Goal: Information Seeking & Learning: Learn about a topic

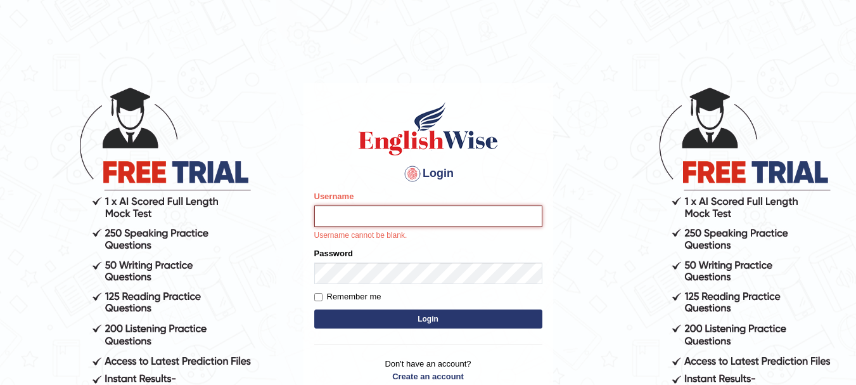
type input "Sangitam"
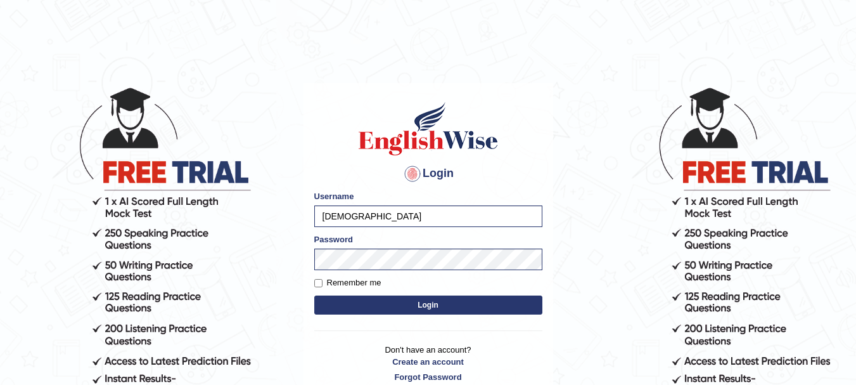
click at [420, 299] on button "Login" at bounding box center [428, 304] width 228 height 19
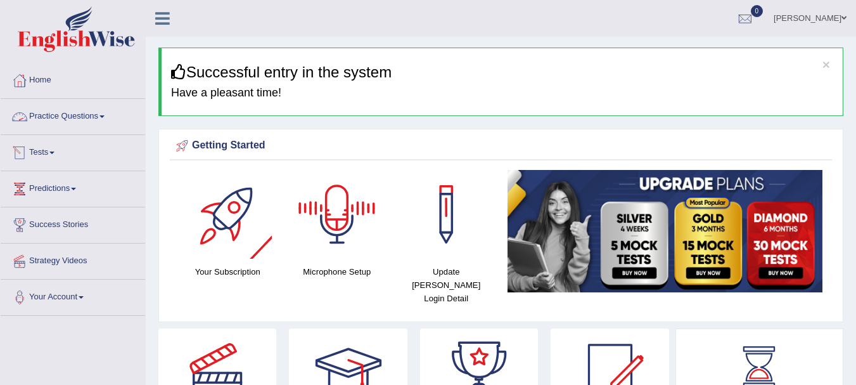
click at [87, 115] on link "Practice Questions" at bounding box center [73, 115] width 144 height 32
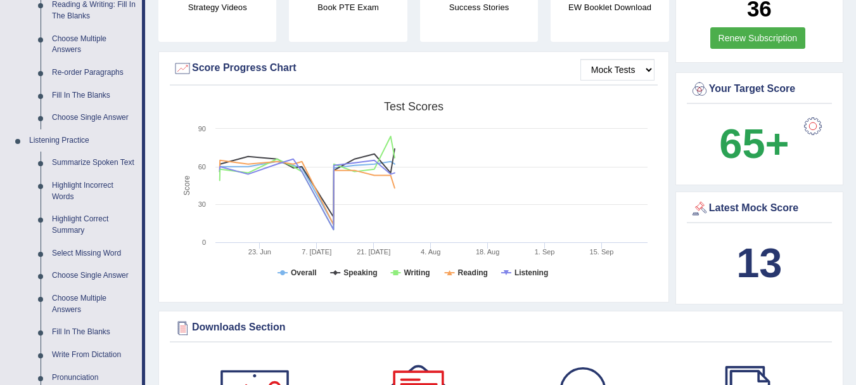
scroll to position [372, 0]
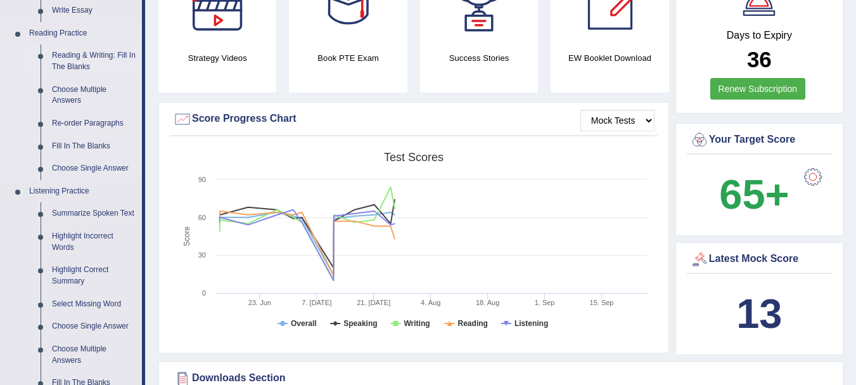
click at [61, 54] on link "Reading & Writing: Fill In The Blanks" at bounding box center [94, 61] width 96 height 34
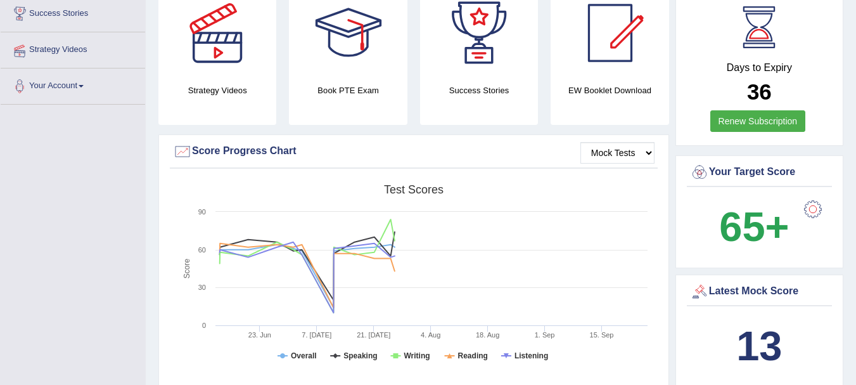
scroll to position [387, 0]
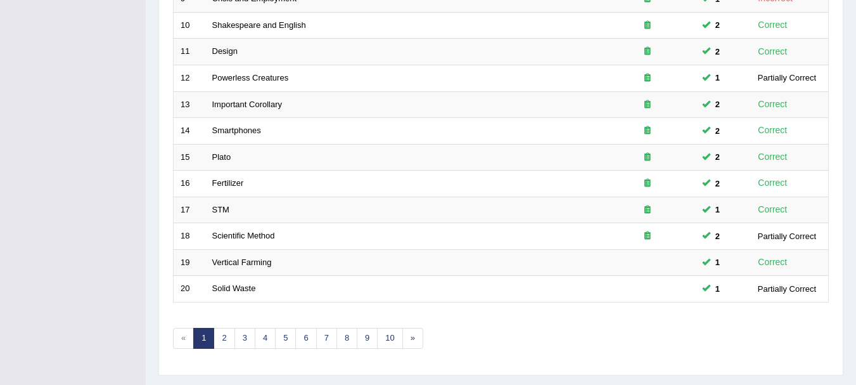
scroll to position [454, 0]
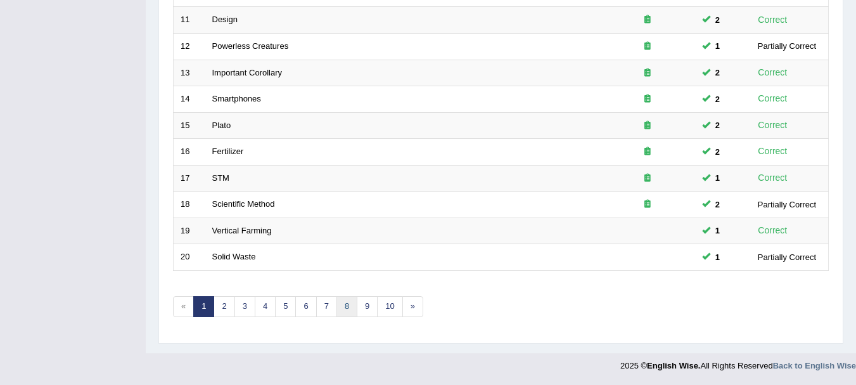
click at [345, 311] on link "8" at bounding box center [346, 306] width 21 height 21
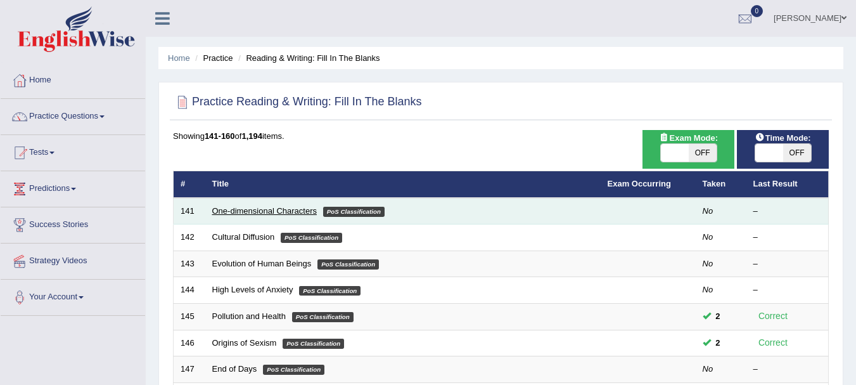
click at [301, 210] on link "One-dimensional Characters" at bounding box center [264, 211] width 105 height 10
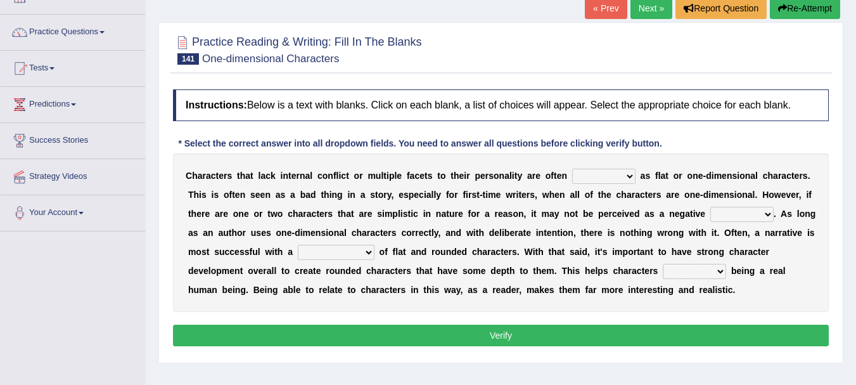
scroll to position [127, 0]
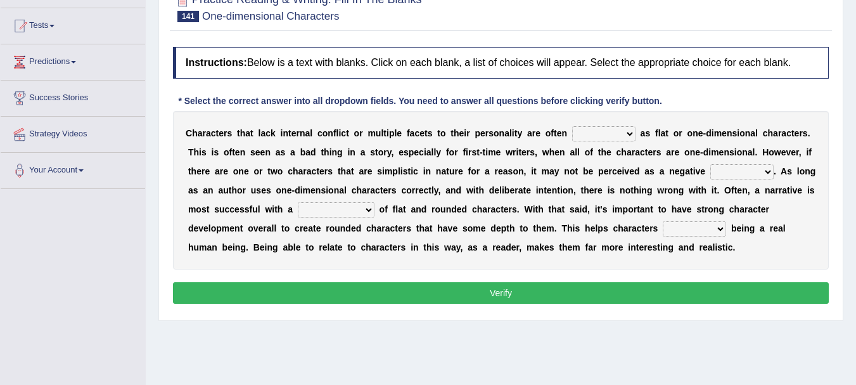
click at [606, 129] on select "enacted functioned dubbed acted" at bounding box center [603, 133] width 63 height 15
click at [804, 231] on div "C h a r a c t e r s t h a t l a c k i n t e r n a l c o n f l i c t o r m u l t…" at bounding box center [501, 190] width 656 height 158
click at [629, 123] on div "C h a r a c t e r s t h a t l a c k i n t e r n a l c o n f l i c t o r m u l t…" at bounding box center [501, 190] width 656 height 158
click at [629, 127] on select "enacted functioned dubbed acted" at bounding box center [603, 133] width 63 height 15
select select "enacted"
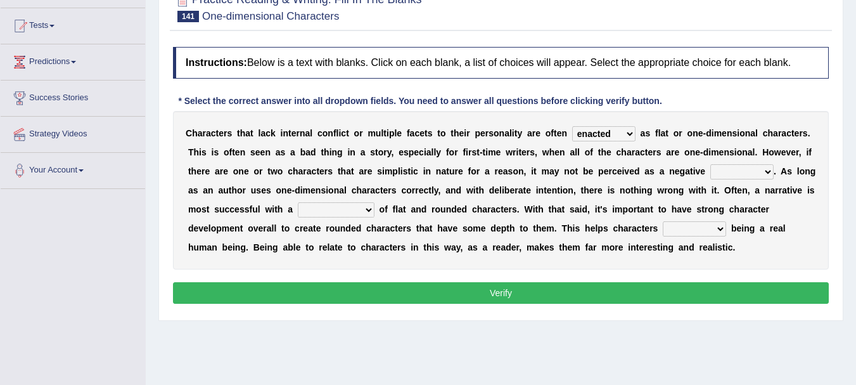
click at [572, 126] on select "enacted functioned dubbed acted" at bounding box center [603, 133] width 63 height 15
click at [739, 174] on select "mop bait audience trait" at bounding box center [741, 171] width 63 height 15
select select "trait"
click at [710, 164] on select "mop bait audience trait" at bounding box center [741, 171] width 63 height 15
click at [355, 210] on select "rejuvenation determination inclination combination" at bounding box center [336, 209] width 77 height 15
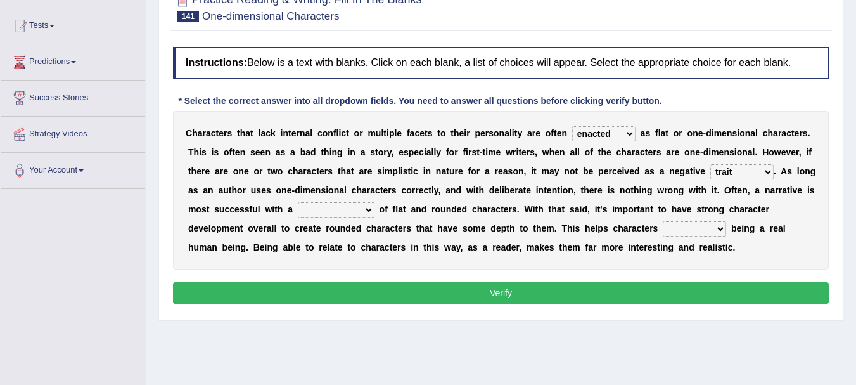
select select "rejuvenation"
click at [298, 202] on select "rejuvenation determination inclination combination" at bounding box center [336, 209] width 77 height 15
click at [693, 225] on select "intimidate humiliate imitate instate" at bounding box center [694, 228] width 63 height 15
select select "imitate"
click at [663, 221] on select "intimidate humiliate imitate instate" at bounding box center [694, 228] width 63 height 15
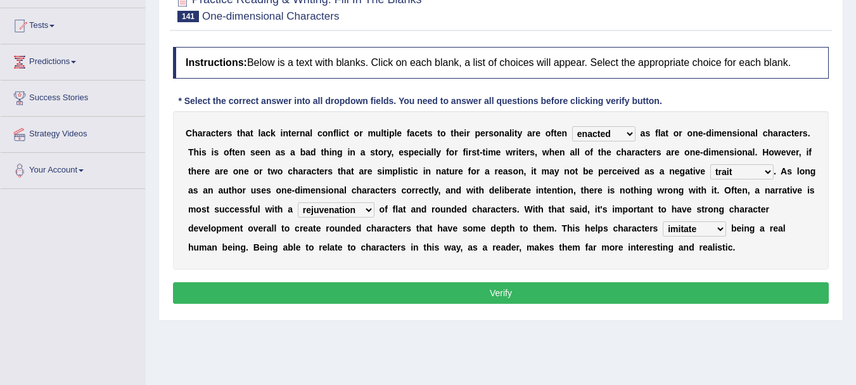
click at [525, 288] on button "Verify" at bounding box center [501, 293] width 656 height 22
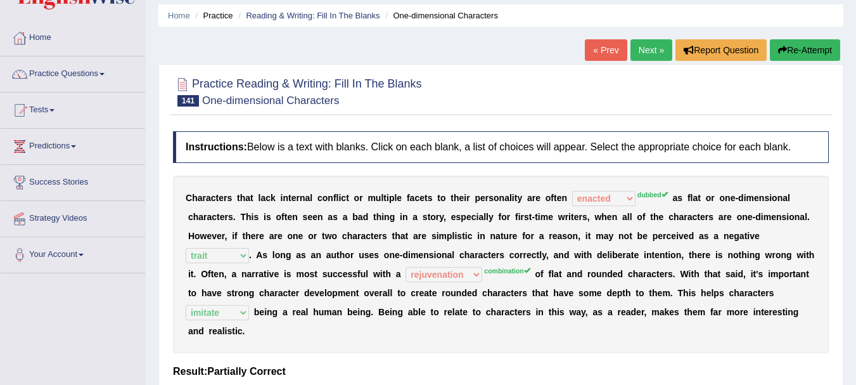
scroll to position [0, 0]
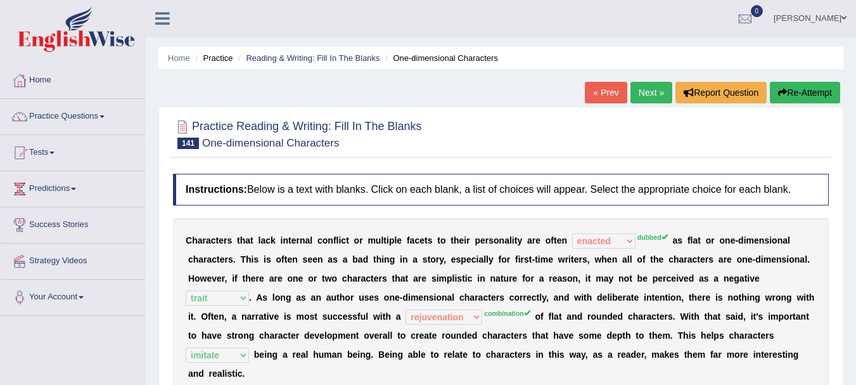
click at [813, 94] on button "Re-Attempt" at bounding box center [805, 93] width 70 height 22
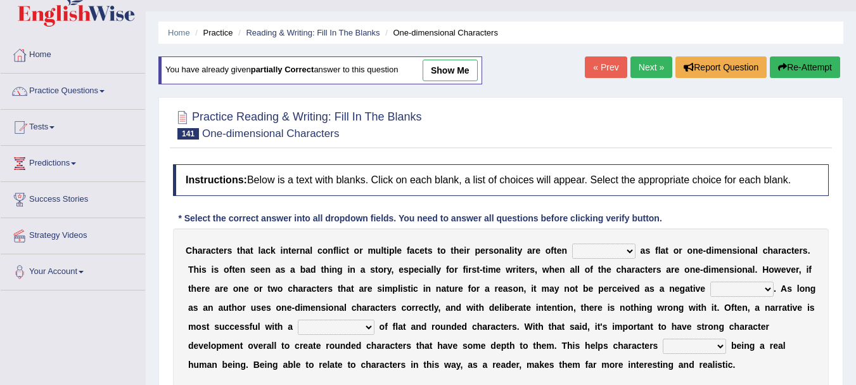
scroll to position [84, 0]
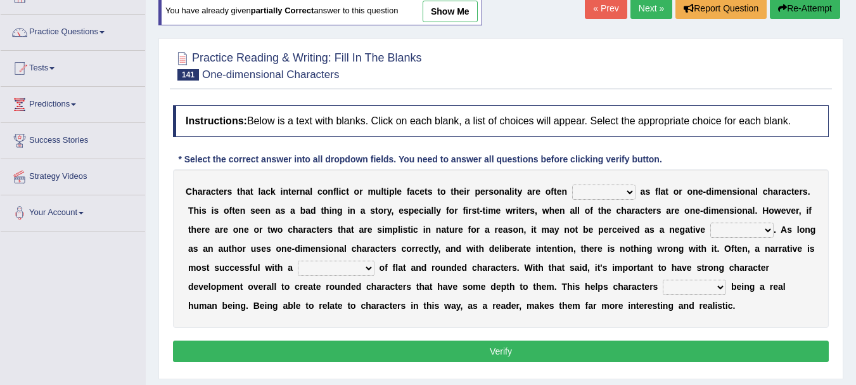
click at [621, 186] on select "enacted functioned dubbed acted" at bounding box center [603, 191] width 63 height 15
select select "dubbed"
click at [572, 184] on select "enacted functioned dubbed acted" at bounding box center [603, 191] width 63 height 15
click at [758, 240] on div "C h a r a c t e r s t h a t l a c k i n t e r n a l c o n f l i c t o r m u l t…" at bounding box center [501, 248] width 656 height 158
click at [765, 228] on select "mop bait audience trait" at bounding box center [741, 229] width 63 height 15
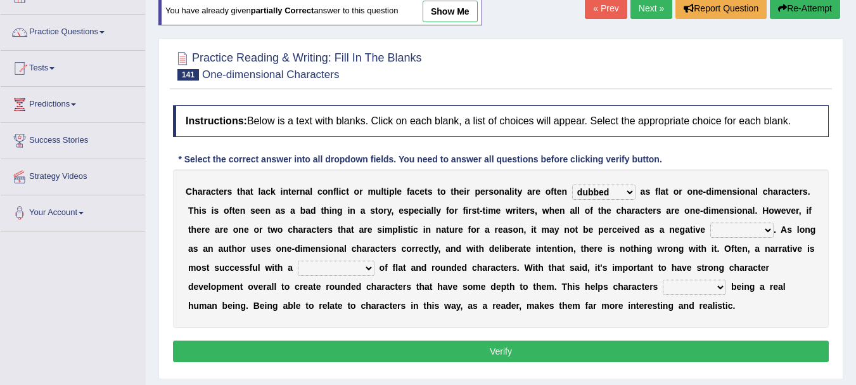
select select "trait"
click at [710, 222] on select "mop bait audience trait" at bounding box center [741, 229] width 63 height 15
click at [354, 264] on select "rejuvenation determination inclination combination" at bounding box center [336, 267] width 77 height 15
select select "combination"
click at [298, 260] on select "rejuvenation determination inclination combination" at bounding box center [336, 267] width 77 height 15
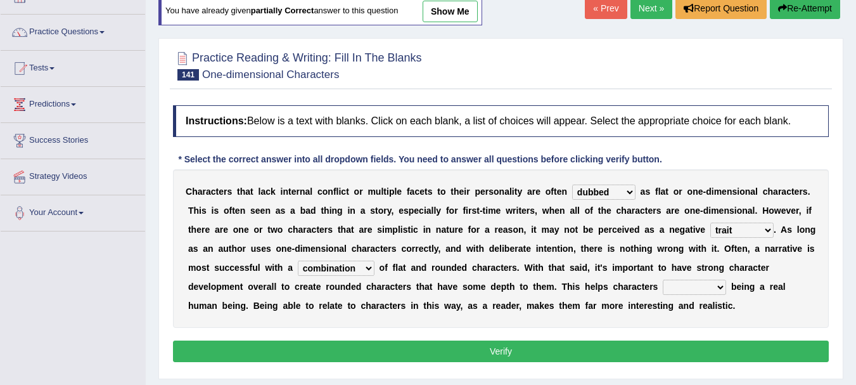
click at [699, 283] on select "intimidate humiliate imitate instate" at bounding box center [694, 286] width 63 height 15
select select "imitate"
click at [663, 279] on select "intimidate humiliate imitate instate" at bounding box center [694, 286] width 63 height 15
click at [540, 353] on button "Verify" at bounding box center [501, 351] width 656 height 22
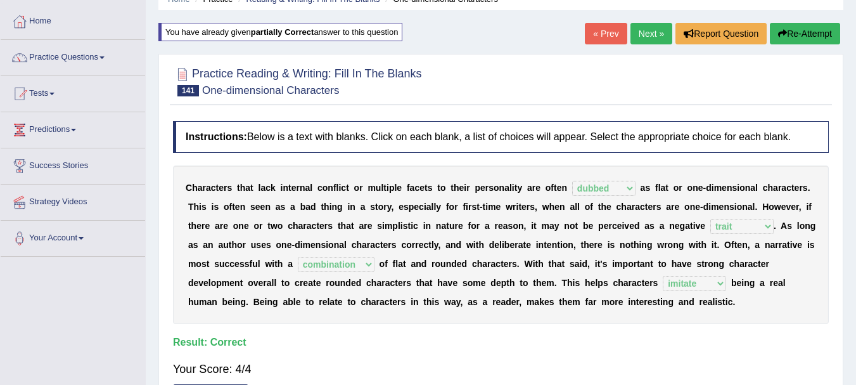
scroll to position [51, 0]
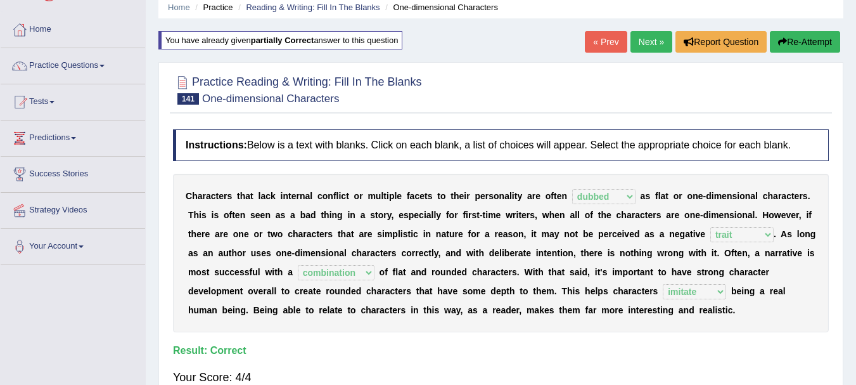
click at [657, 49] on link "Next »" at bounding box center [651, 42] width 42 height 22
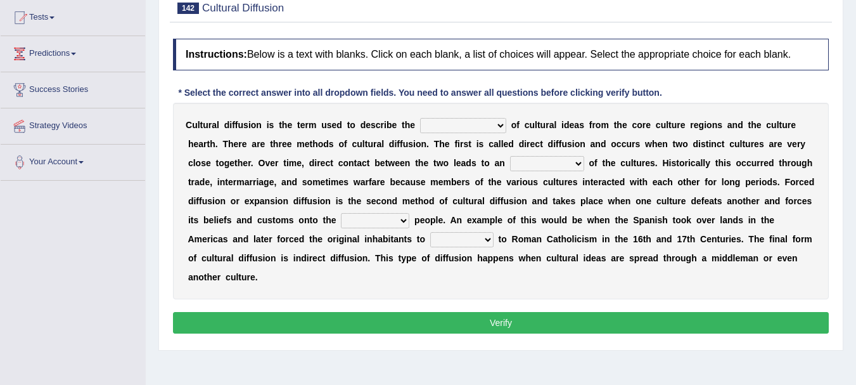
scroll to position [144, 0]
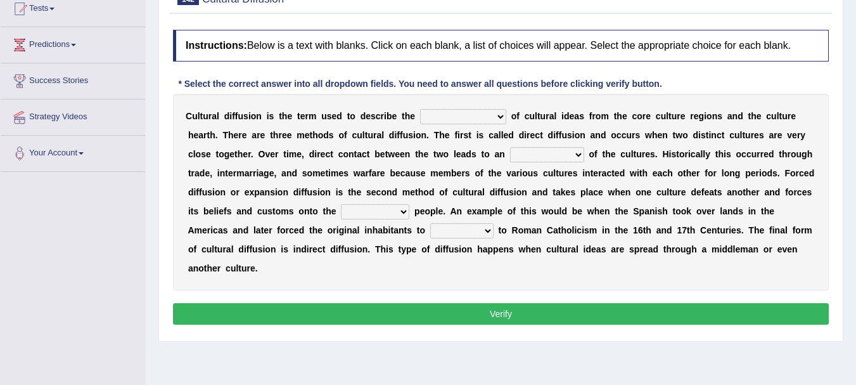
click at [457, 115] on select "fulmination accommodation spread prevention" at bounding box center [463, 116] width 86 height 15
select select "spread"
click at [420, 109] on select "fulmination accommodation spread prevention" at bounding box center [463, 116] width 86 height 15
click at [566, 159] on select "interdiction intermittence introvert intermingling" at bounding box center [547, 154] width 74 height 15
select select "introvert"
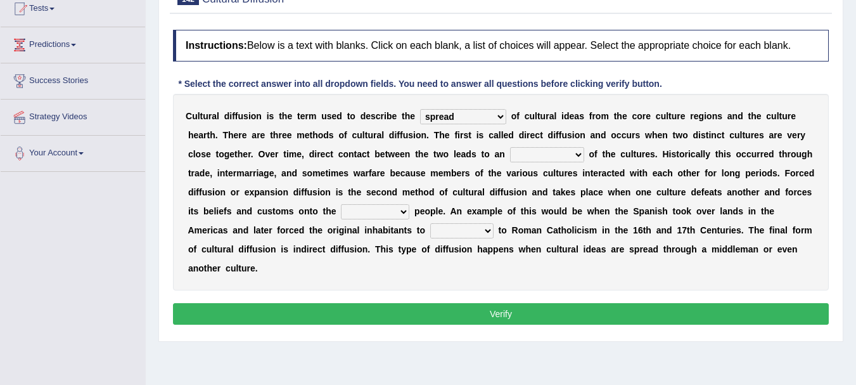
click at [510, 147] on select "interdiction intermittence introvert intermingling" at bounding box center [547, 154] width 74 height 15
click at [393, 213] on select "conquered engaged respected slaughtered" at bounding box center [375, 211] width 68 height 15
select select "engaged"
click at [341, 204] on select "conquered engaged respected slaughtered" at bounding box center [375, 211] width 68 height 15
click at [468, 232] on select "reply add convert require" at bounding box center [461, 230] width 63 height 15
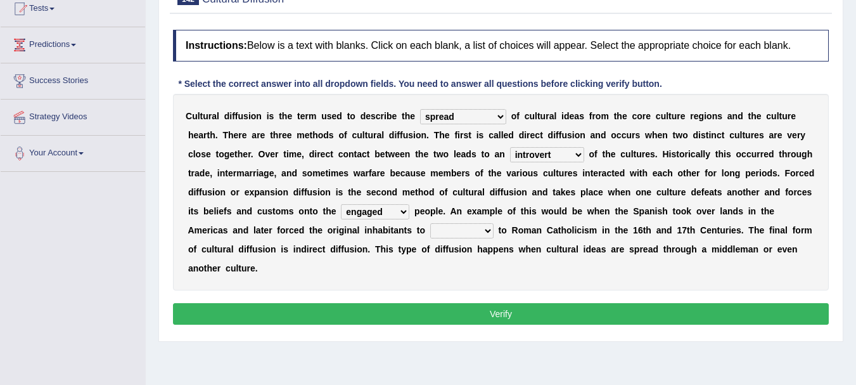
select select "convert"
click at [430, 223] on select "reply add convert require" at bounding box center [461, 230] width 63 height 15
click at [502, 306] on button "Verify" at bounding box center [501, 314] width 656 height 22
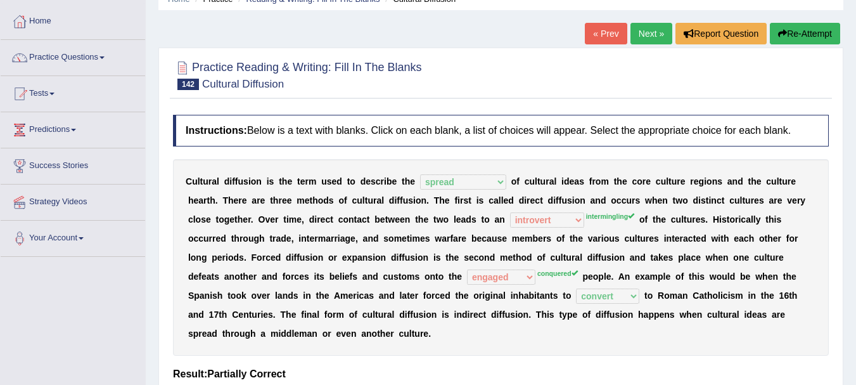
scroll to position [0, 0]
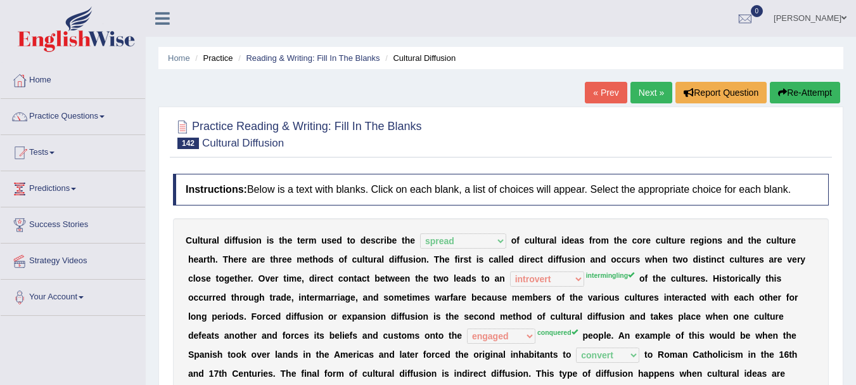
click at [639, 94] on link "Next »" at bounding box center [651, 93] width 42 height 22
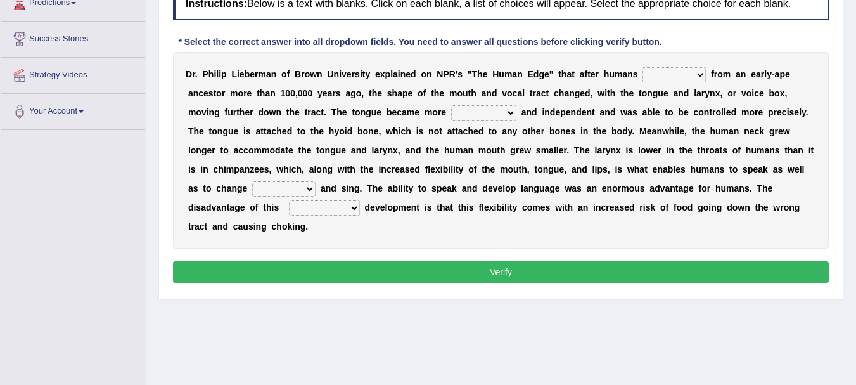
scroll to position [127, 0]
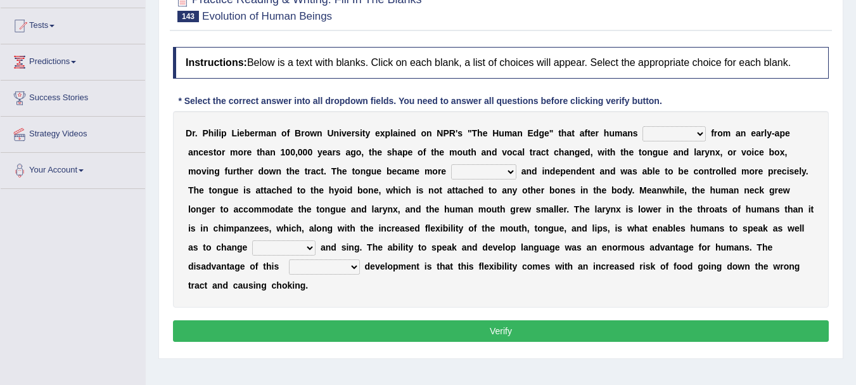
click at [698, 137] on select "diverged converged converged urged" at bounding box center [673, 133] width 63 height 15
click at [642, 126] on select "diverged converged converged urged" at bounding box center [673, 133] width 63 height 15
click at [684, 130] on select "diverged converged converged urged" at bounding box center [673, 133] width 63 height 15
select select "converged"
click at [642, 126] on select "diverged converged converged urged" at bounding box center [673, 133] width 63 height 15
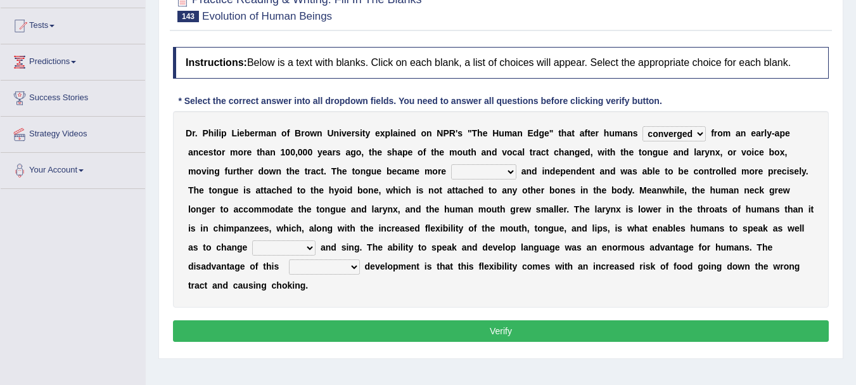
click at [487, 176] on select "irresistible ineligible convertible flexible" at bounding box center [483, 171] width 65 height 15
select select "irresistible"
click at [451, 164] on select "irresistible ineligible convertible flexible" at bounding box center [483, 171] width 65 height 15
click at [304, 251] on select "ditch impacts state pitch" at bounding box center [283, 247] width 63 height 15
select select "pitch"
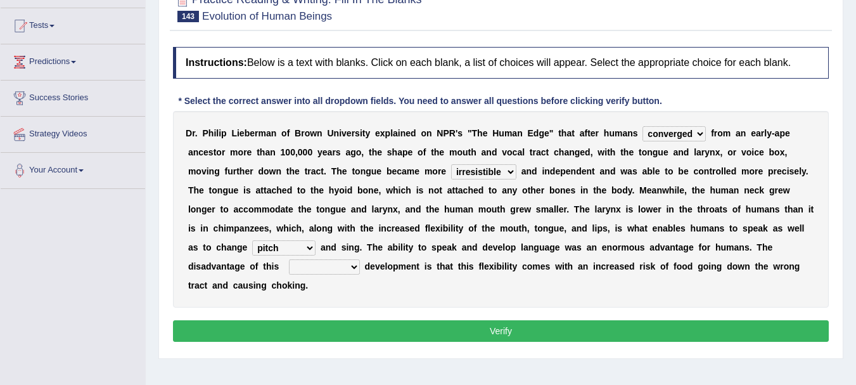
click at [252, 240] on select "ditch impacts state pitch" at bounding box center [283, 247] width 63 height 15
click at [330, 265] on select "imaginary evolutionary preliminary visionary" at bounding box center [324, 266] width 71 height 15
select select "preliminary"
click at [289, 259] on select "imaginary evolutionary preliminary visionary" at bounding box center [324, 266] width 71 height 15
click at [466, 326] on button "Verify" at bounding box center [501, 331] width 656 height 22
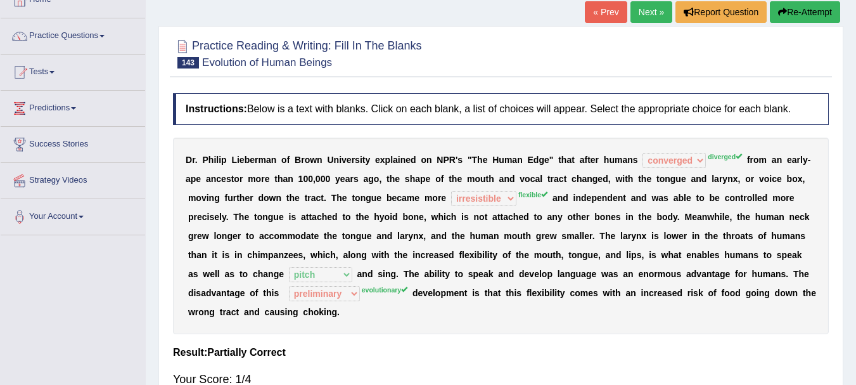
scroll to position [76, 0]
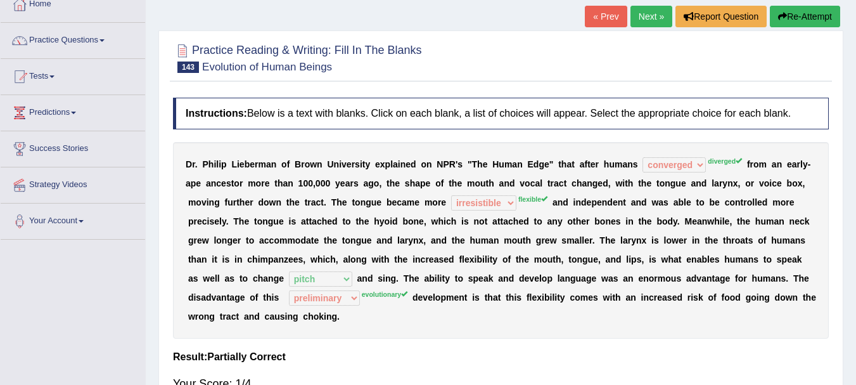
click at [826, 13] on button "Re-Attempt" at bounding box center [805, 17] width 70 height 22
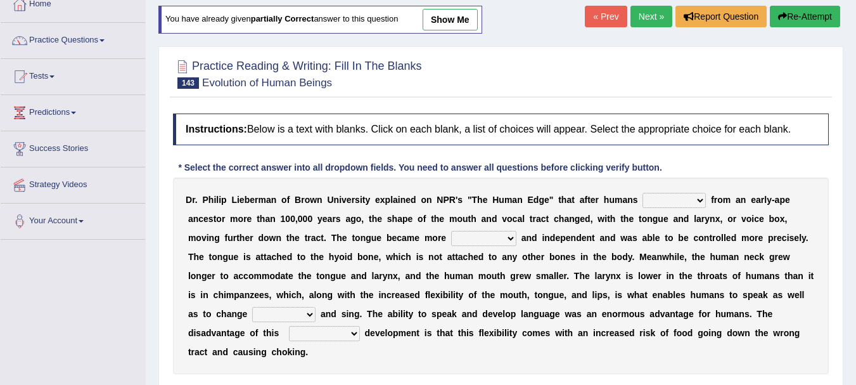
click at [669, 200] on select "diverged converged converged urged" at bounding box center [673, 200] width 63 height 15
select select "diverged"
click at [642, 193] on select "diverged converged converged urged" at bounding box center [673, 200] width 63 height 15
click at [485, 243] on select "irresistible ineligible convertible flexible" at bounding box center [483, 238] width 65 height 15
select select "flexible"
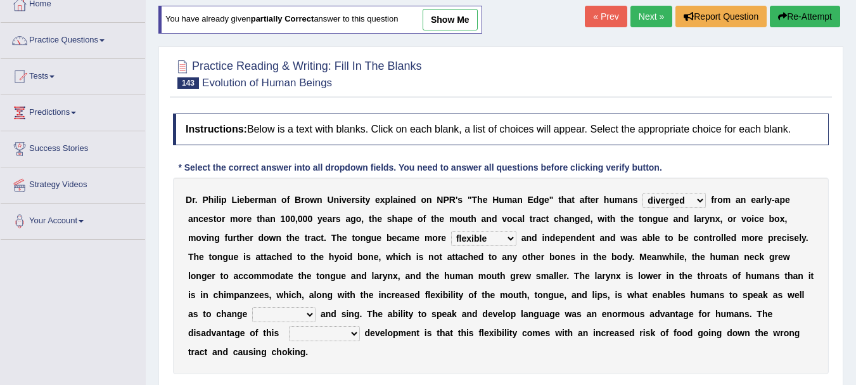
click at [451, 231] on select "irresistible ineligible convertible flexible" at bounding box center [483, 238] width 65 height 15
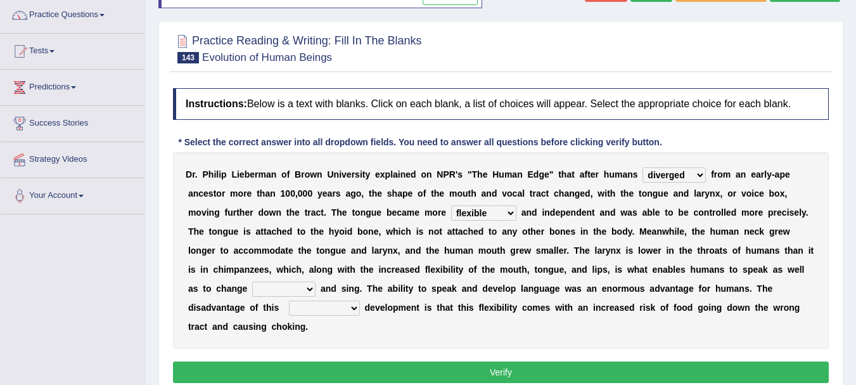
scroll to position [160, 0]
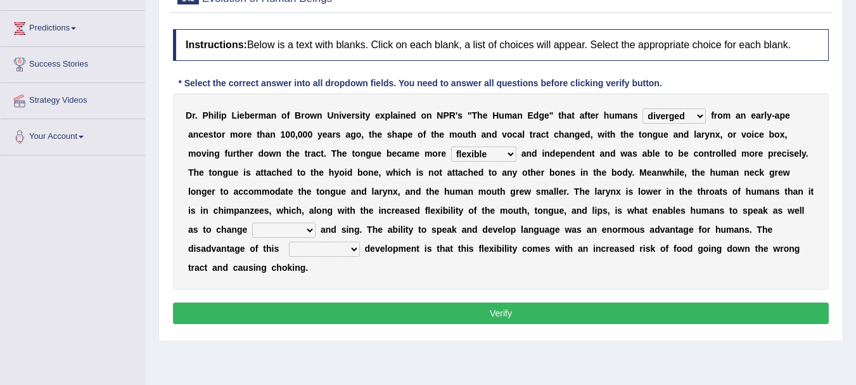
click at [290, 231] on select "ditch impacts state pitch" at bounding box center [283, 229] width 63 height 15
select select "pitch"
click at [252, 222] on select "ditch impacts state pitch" at bounding box center [283, 229] width 63 height 15
click at [312, 248] on select "imaginary evolutionary preliminary visionary" at bounding box center [324, 248] width 71 height 15
select select "evolutionary"
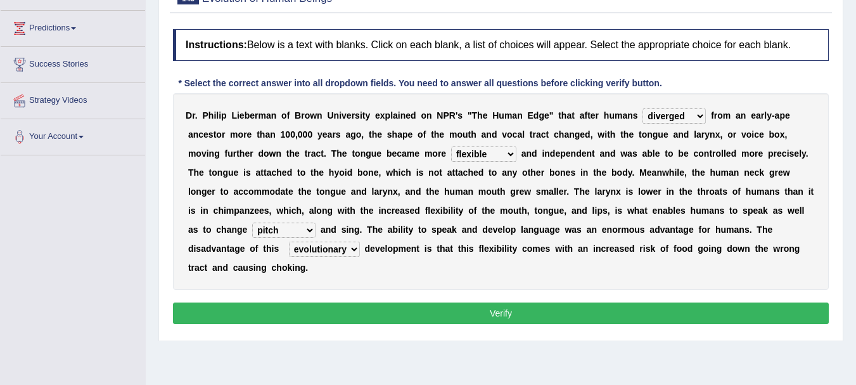
click at [289, 241] on select "imaginary evolutionary preliminary visionary" at bounding box center [324, 248] width 71 height 15
click at [459, 318] on button "Verify" at bounding box center [501, 313] width 656 height 22
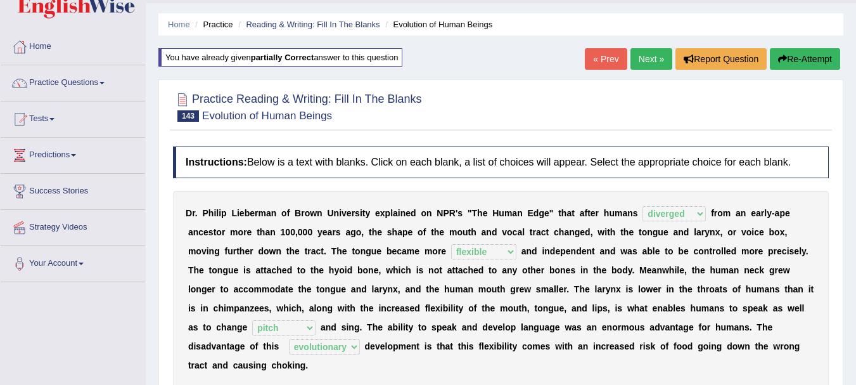
scroll to position [0, 0]
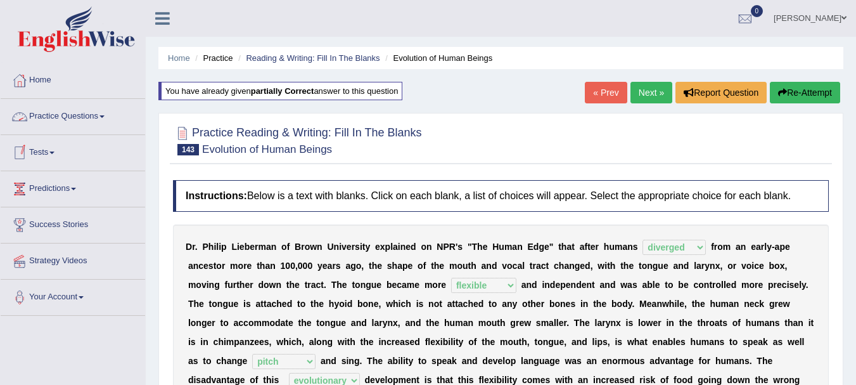
click at [98, 116] on link "Practice Questions" at bounding box center [73, 115] width 144 height 32
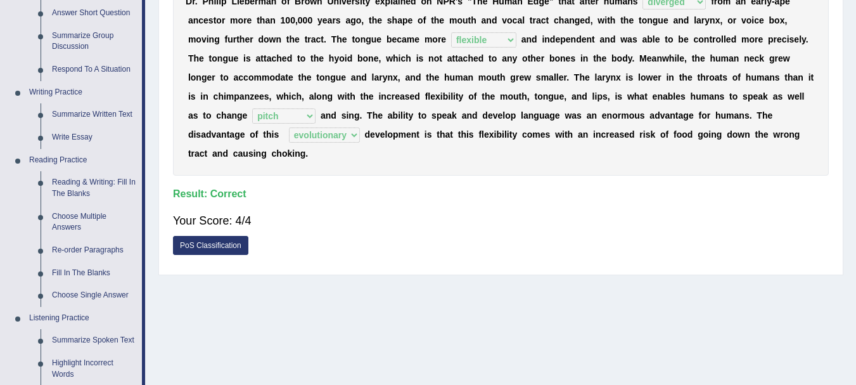
scroll to position [287, 0]
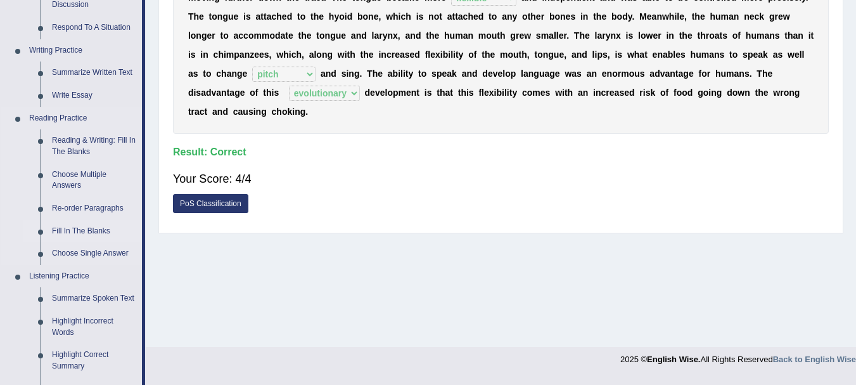
click at [59, 226] on link "Fill In The Blanks" at bounding box center [94, 231] width 96 height 23
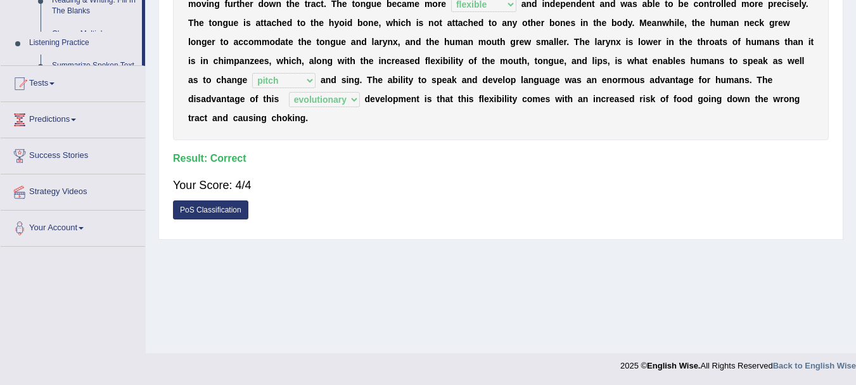
scroll to position [148, 0]
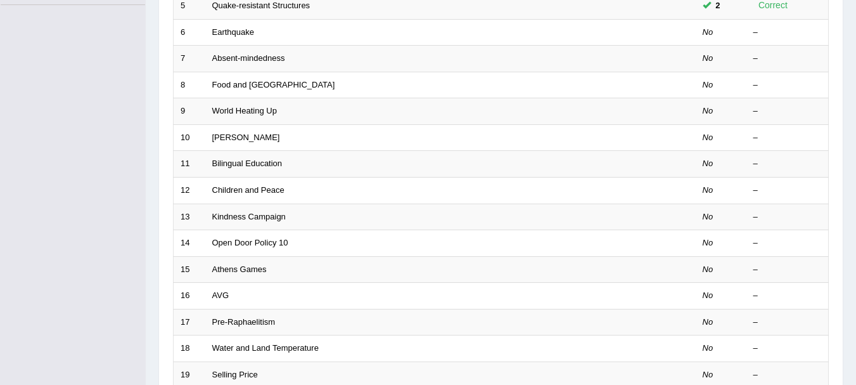
scroll to position [277, 0]
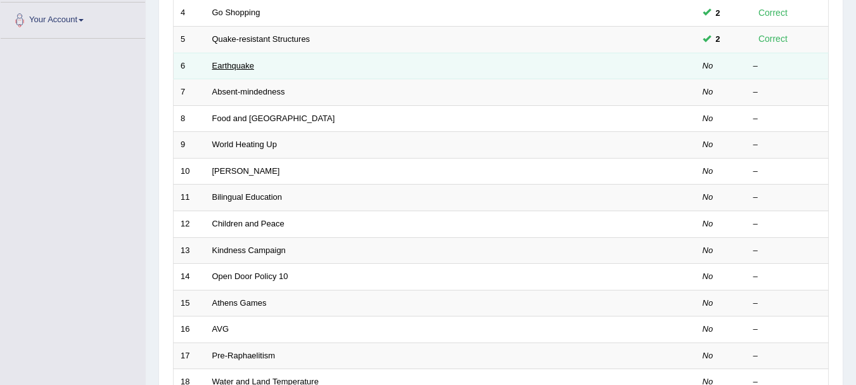
click at [230, 70] on link "Earthquake" at bounding box center [233, 66] width 42 height 10
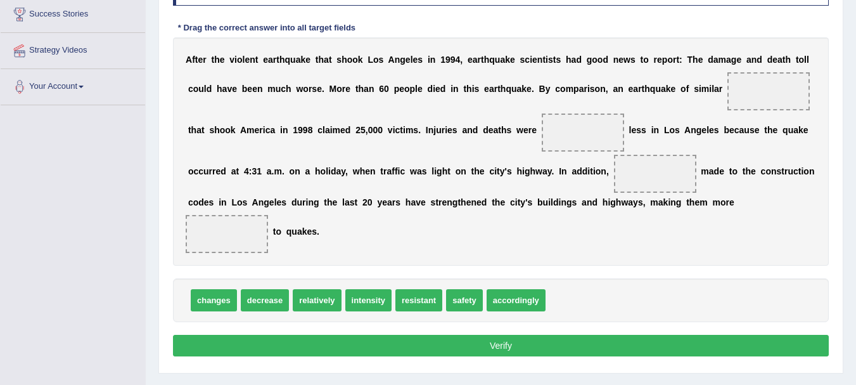
scroll to position [203, 0]
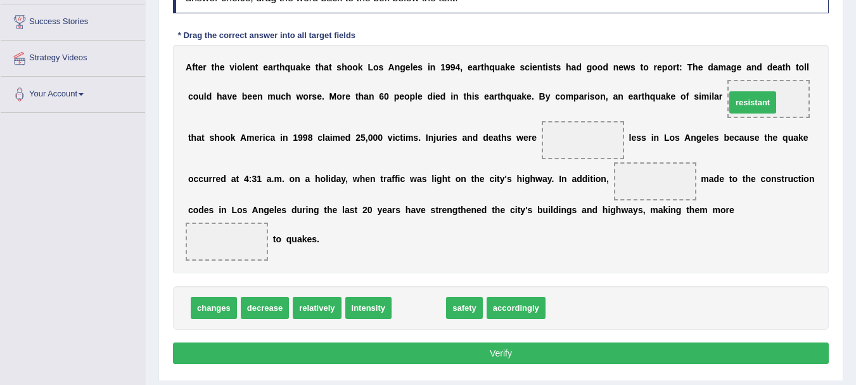
drag, startPoint x: 416, startPoint y: 310, endPoint x: 750, endPoint y: 105, distance: 392.0
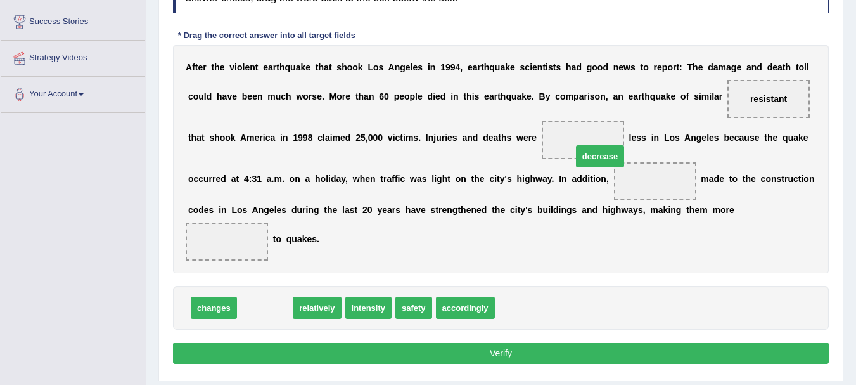
drag, startPoint x: 277, startPoint y: 312, endPoint x: 612, endPoint y: 161, distance: 367.8
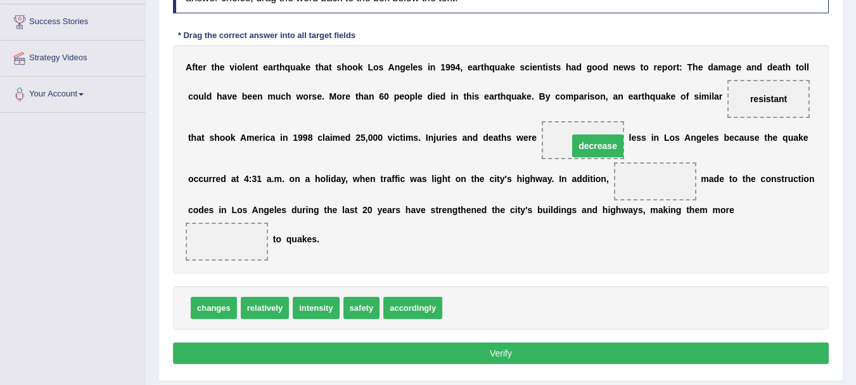
drag, startPoint x: 656, startPoint y: 186, endPoint x: 598, endPoint y: 150, distance: 67.7
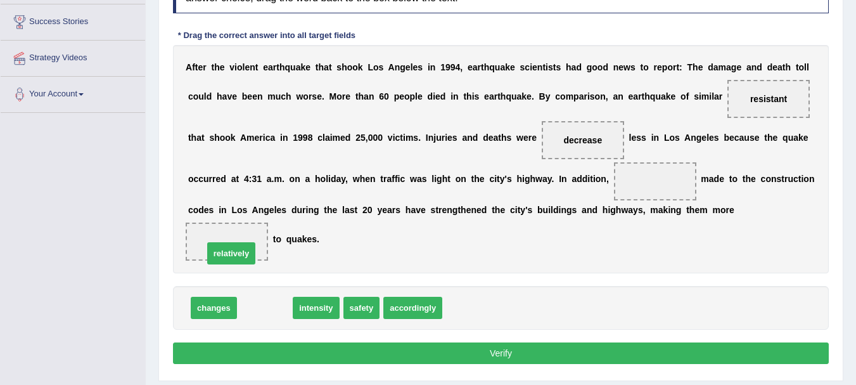
drag, startPoint x: 265, startPoint y: 307, endPoint x: 227, endPoint y: 243, distance: 74.1
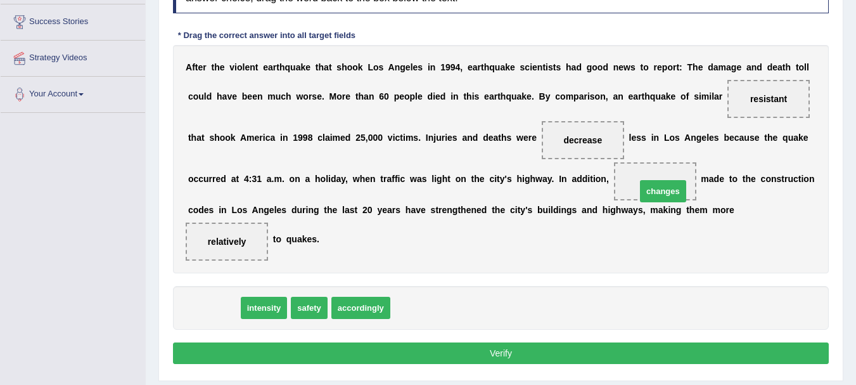
drag, startPoint x: 215, startPoint y: 312, endPoint x: 664, endPoint y: 196, distance: 464.1
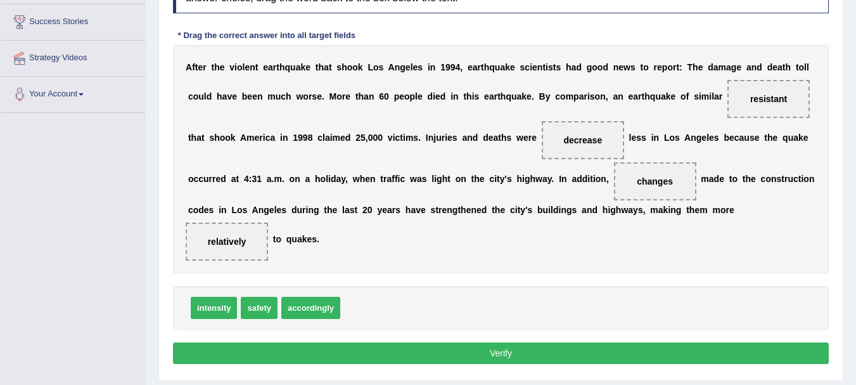
click at [478, 354] on button "Verify" at bounding box center [501, 353] width 656 height 22
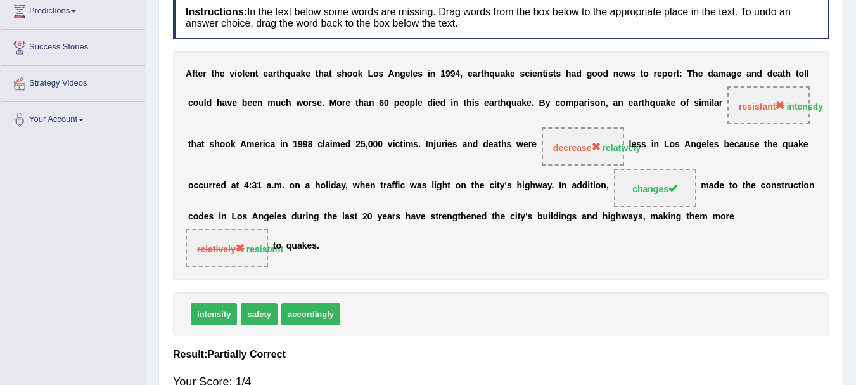
scroll to position [76, 0]
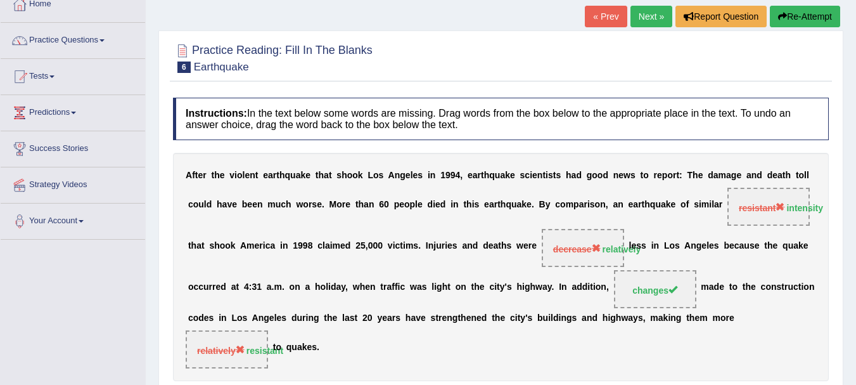
click at [836, 17] on button "Re-Attempt" at bounding box center [805, 17] width 70 height 22
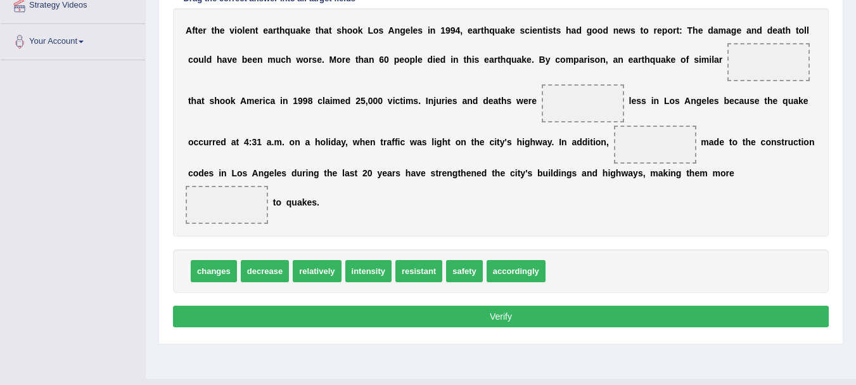
scroll to position [213, 0]
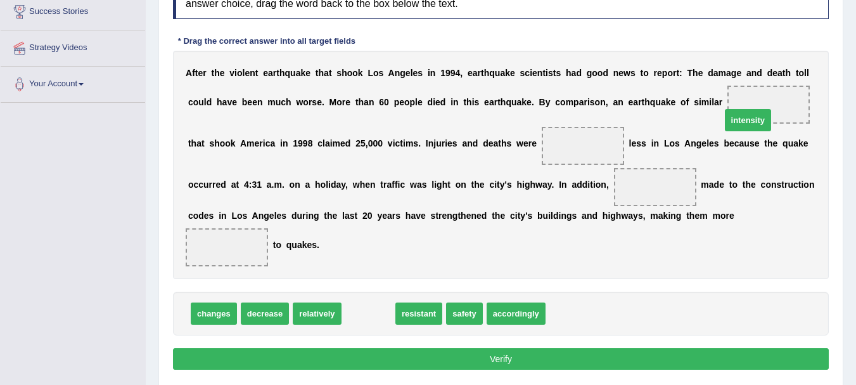
drag, startPoint x: 355, startPoint y: 315, endPoint x: 735, endPoint y: 122, distance: 425.9
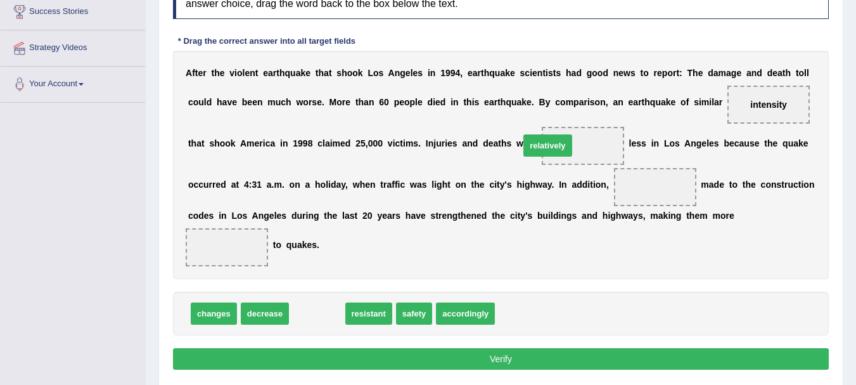
drag, startPoint x: 307, startPoint y: 315, endPoint x: 553, endPoint y: 150, distance: 296.8
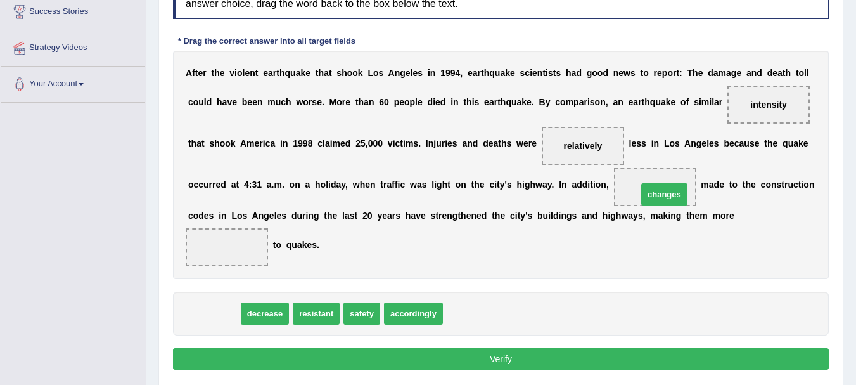
drag, startPoint x: 225, startPoint y: 318, endPoint x: 675, endPoint y: 198, distance: 465.5
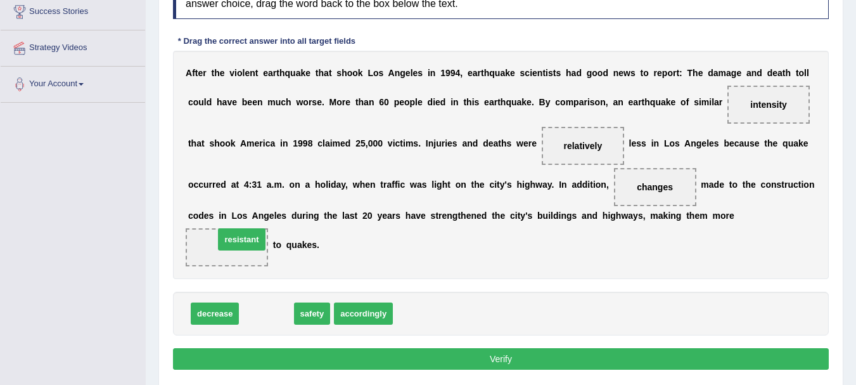
drag, startPoint x: 259, startPoint y: 316, endPoint x: 234, endPoint y: 241, distance: 78.1
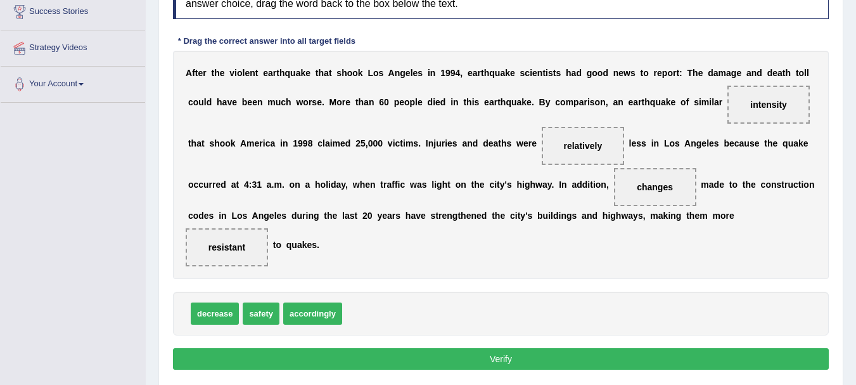
click at [478, 359] on button "Verify" at bounding box center [501, 359] width 656 height 22
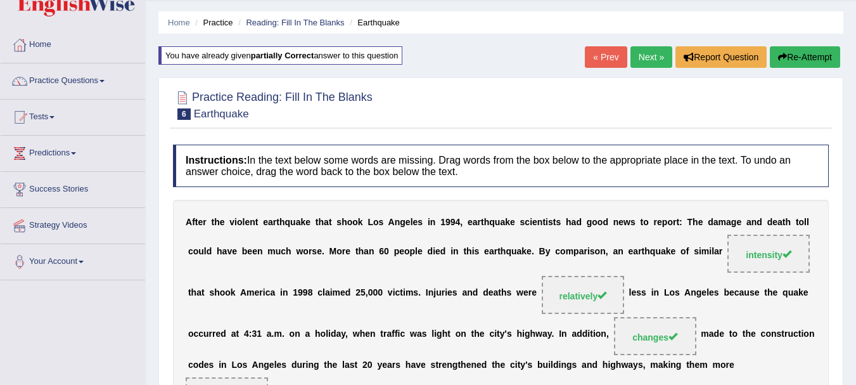
scroll to position [27, 0]
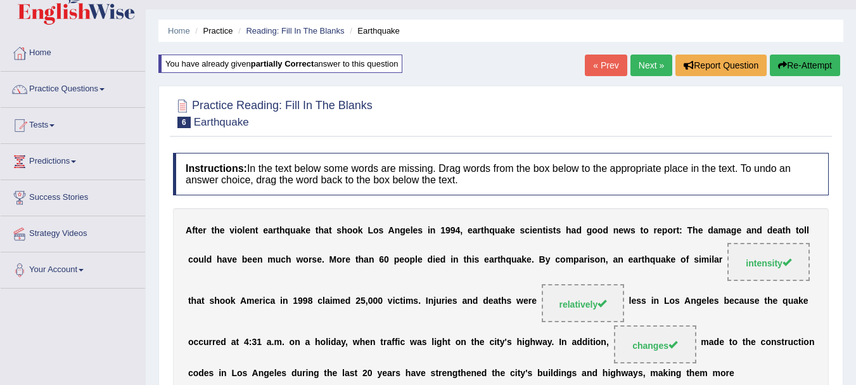
click at [642, 65] on link "Next »" at bounding box center [651, 65] width 42 height 22
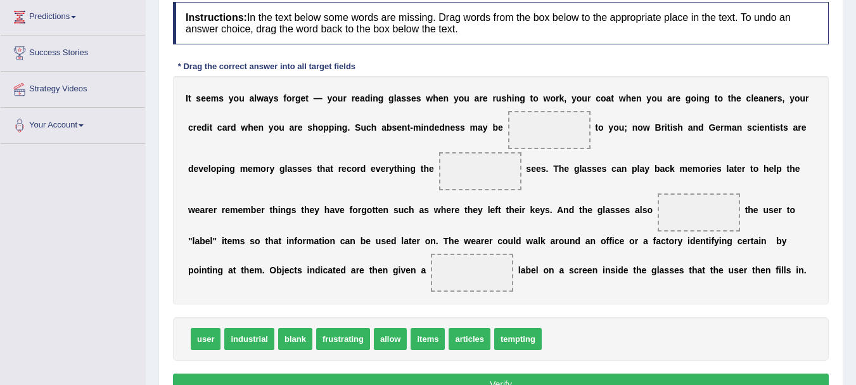
scroll to position [177, 0]
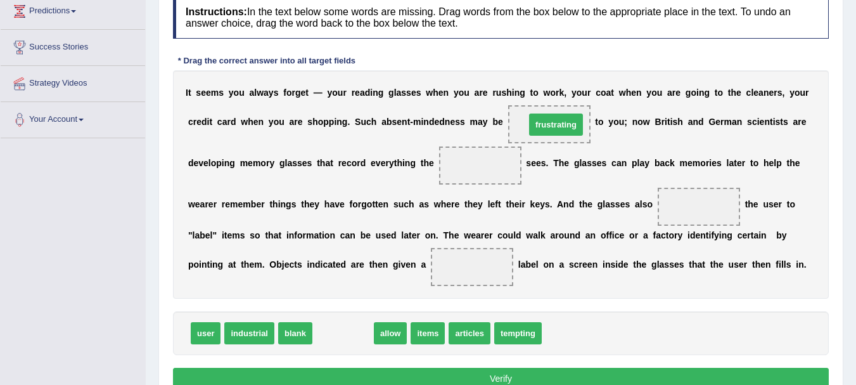
drag, startPoint x: 358, startPoint y: 336, endPoint x: 571, endPoint y: 128, distance: 298.0
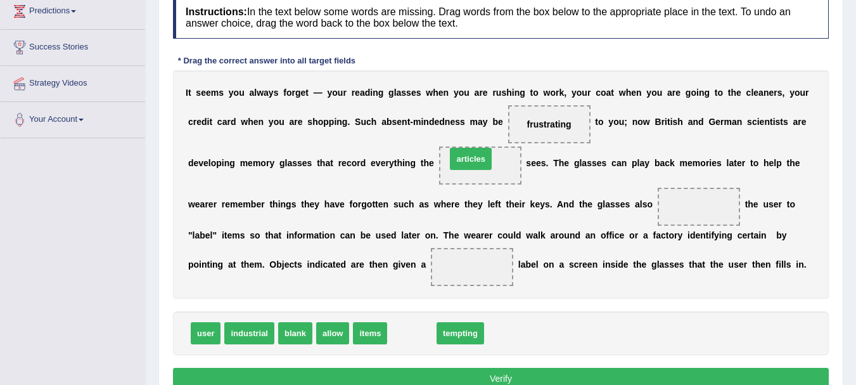
drag, startPoint x: 419, startPoint y: 336, endPoint x: 480, endPoint y: 165, distance: 181.8
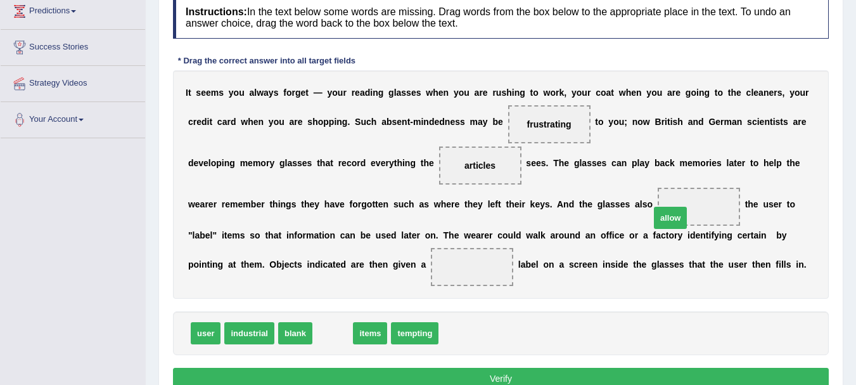
drag, startPoint x: 337, startPoint y: 335, endPoint x: 675, endPoint y: 219, distance: 356.9
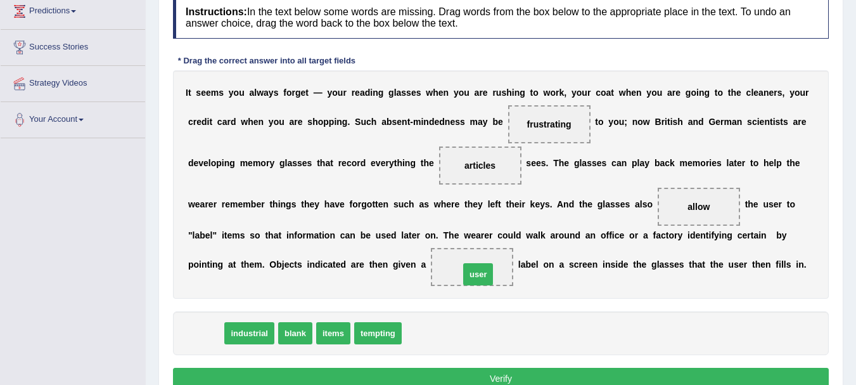
drag, startPoint x: 197, startPoint y: 335, endPoint x: 470, endPoint y: 276, distance: 278.8
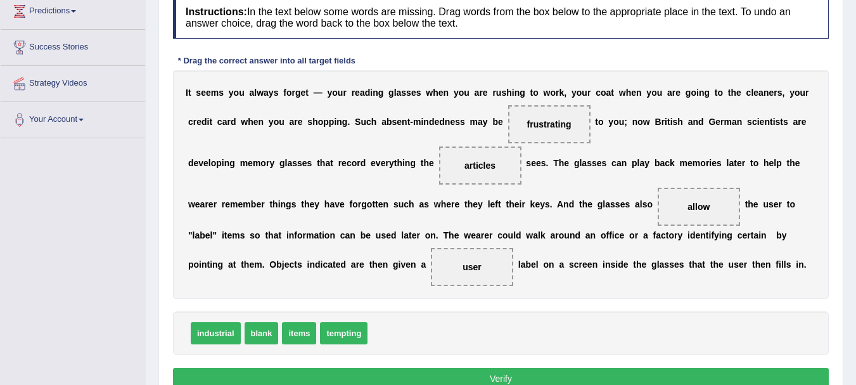
click at [702, 374] on button "Verify" at bounding box center [501, 378] width 656 height 22
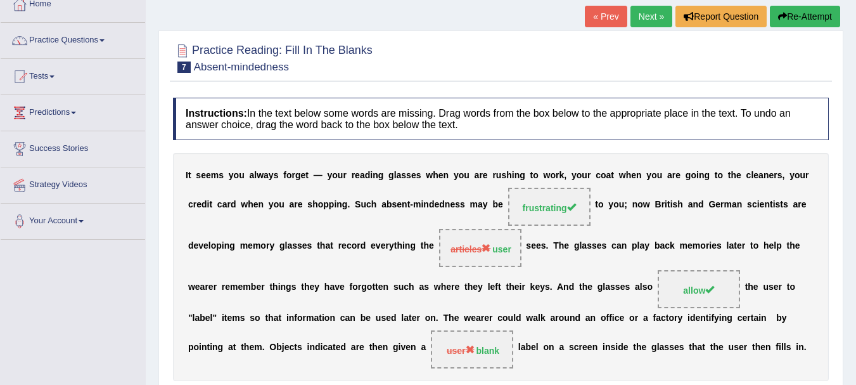
scroll to position [68, 0]
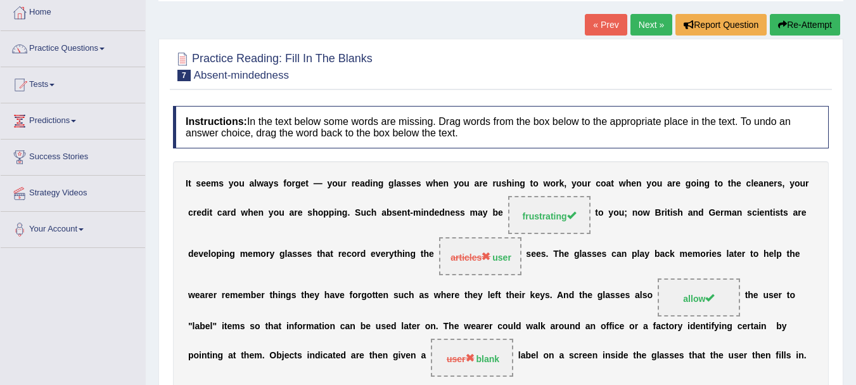
click at [824, 26] on button "Re-Attempt" at bounding box center [805, 25] width 70 height 22
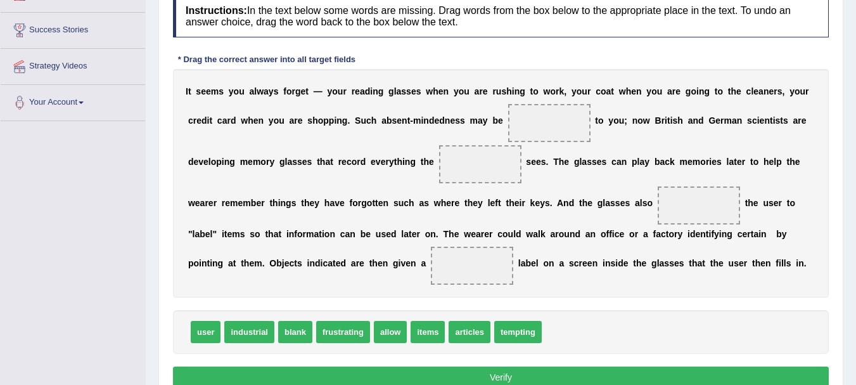
scroll to position [220, 0]
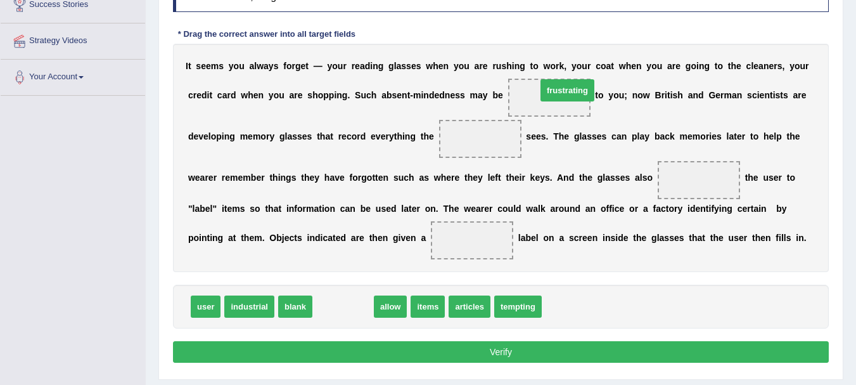
drag, startPoint x: 327, startPoint y: 311, endPoint x: 550, endPoint y: 96, distance: 310.1
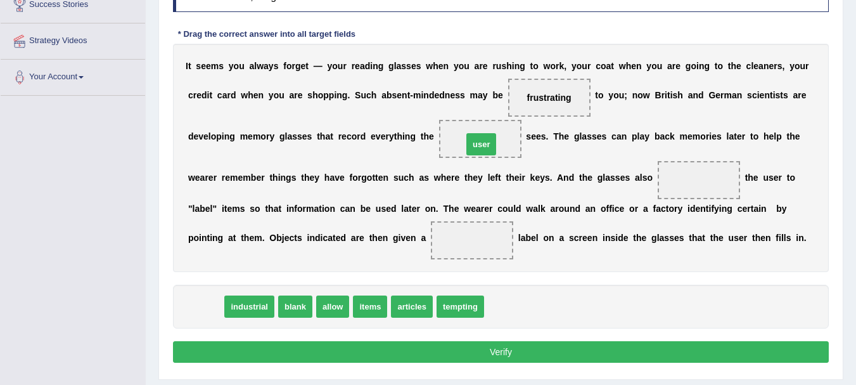
drag, startPoint x: 202, startPoint y: 312, endPoint x: 478, endPoint y: 150, distance: 319.8
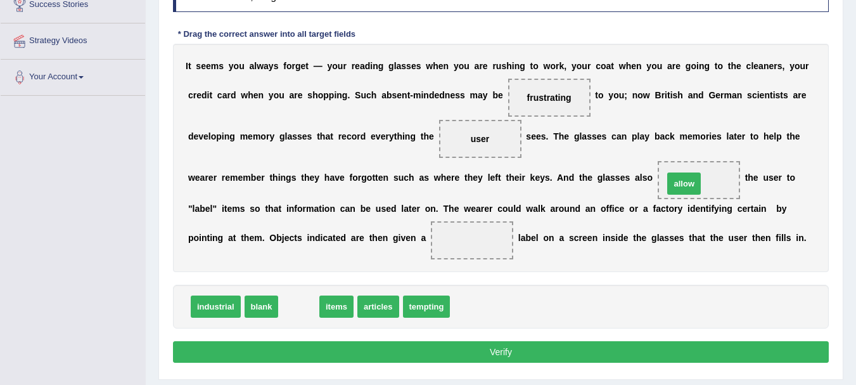
drag, startPoint x: 300, startPoint y: 309, endPoint x: 685, endPoint y: 188, distance: 403.8
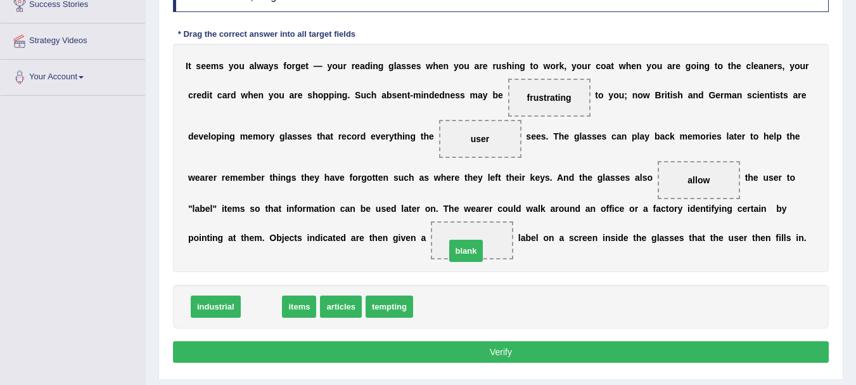
drag, startPoint x: 300, startPoint y: 301, endPoint x: 463, endPoint y: 252, distance: 169.4
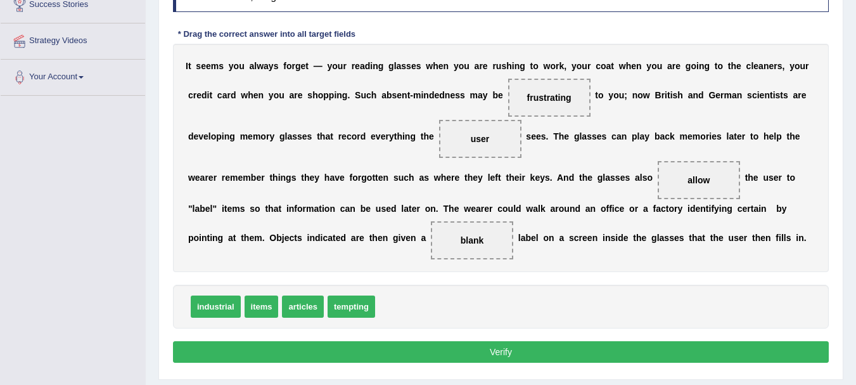
click at [502, 354] on button "Verify" at bounding box center [501, 352] width 656 height 22
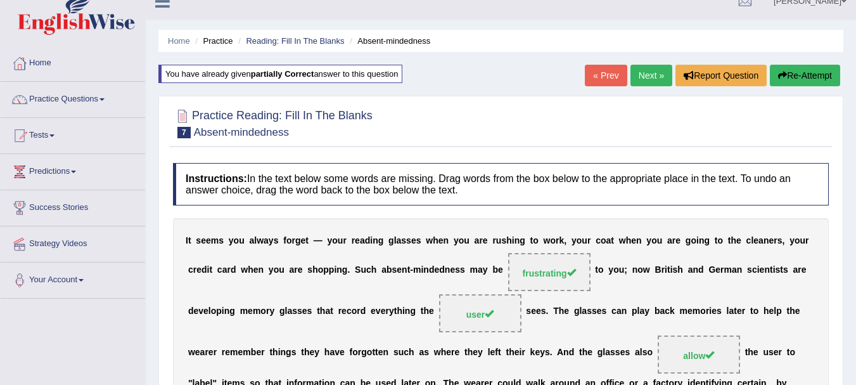
scroll to position [0, 0]
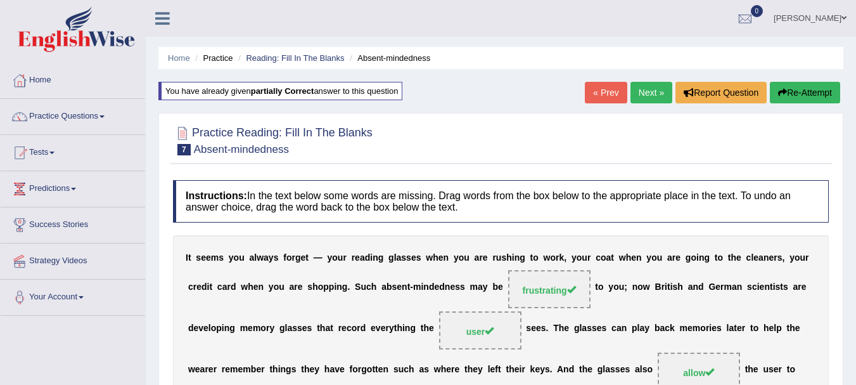
click at [644, 97] on link "Next »" at bounding box center [651, 93] width 42 height 22
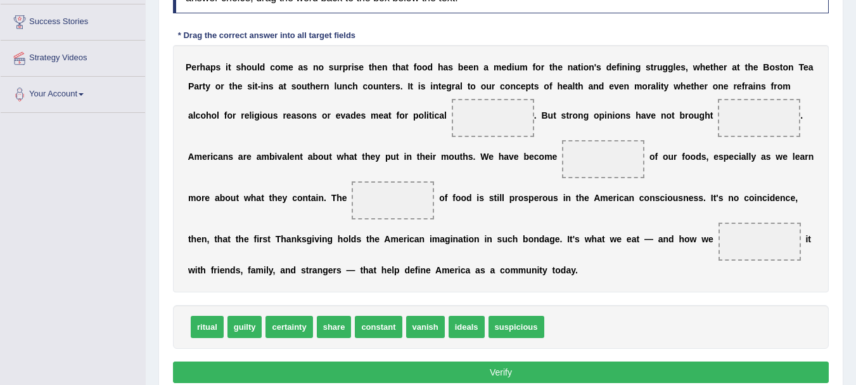
scroll to position [211, 0]
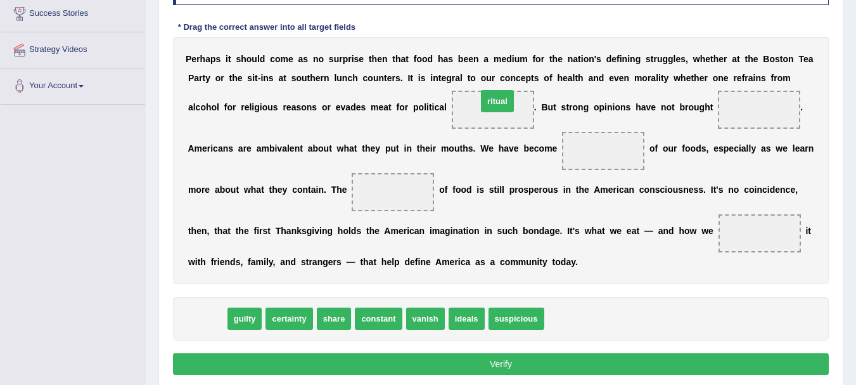
drag, startPoint x: 210, startPoint y: 324, endPoint x: 489, endPoint y: 112, distance: 350.9
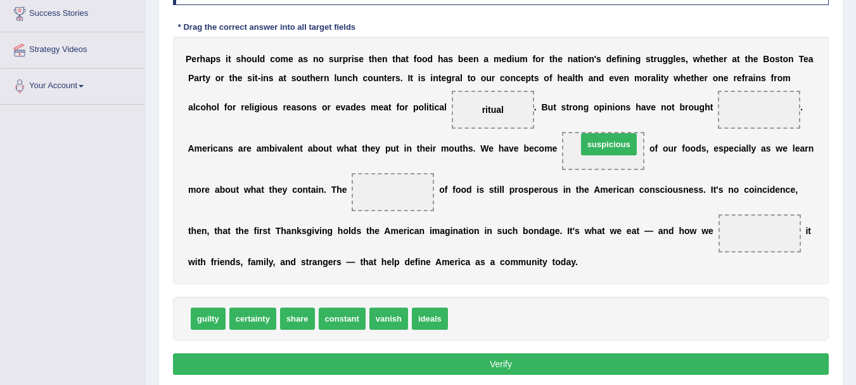
drag, startPoint x: 465, startPoint y: 328, endPoint x: 593, endPoint y: 151, distance: 218.2
drag, startPoint x: 394, startPoint y: 325, endPoint x: 398, endPoint y: 201, distance: 124.2
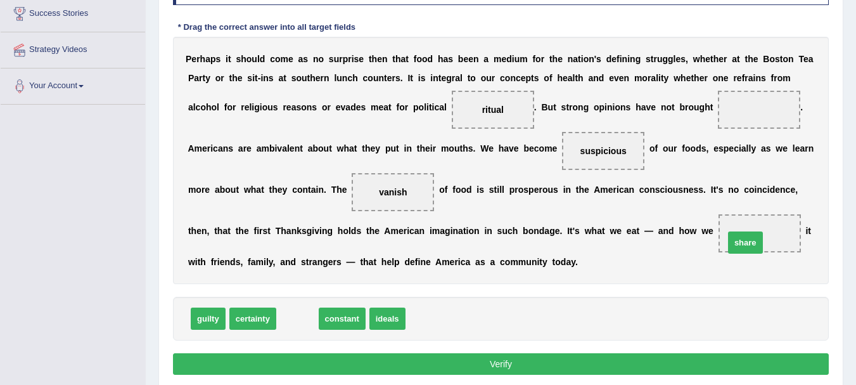
drag, startPoint x: 298, startPoint y: 316, endPoint x: 754, endPoint y: 236, distance: 463.0
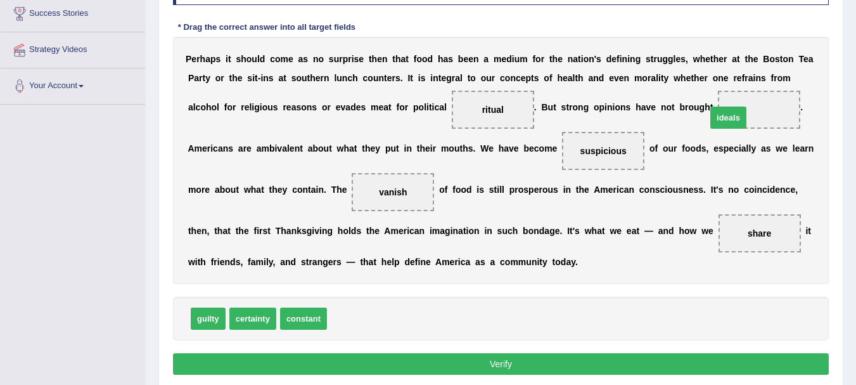
drag, startPoint x: 353, startPoint y: 316, endPoint x: 733, endPoint y: 115, distance: 430.0
click at [493, 369] on button "Verify" at bounding box center [501, 364] width 656 height 22
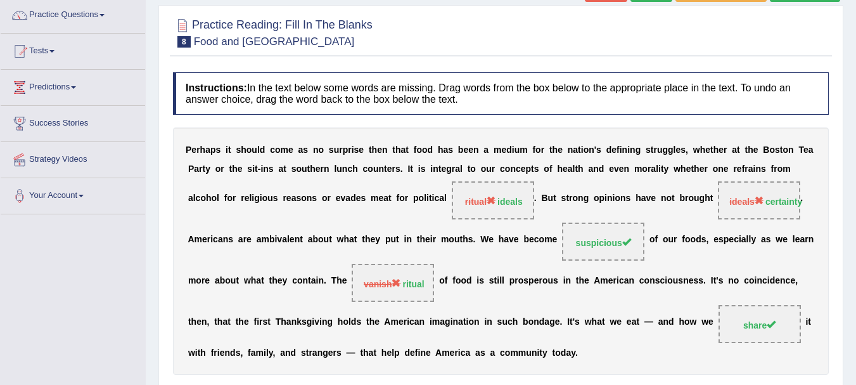
scroll to position [76, 0]
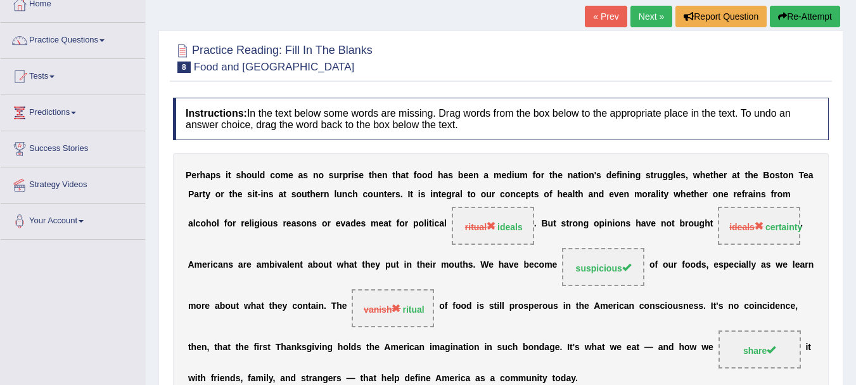
click at [823, 16] on button "Re-Attempt" at bounding box center [805, 17] width 70 height 22
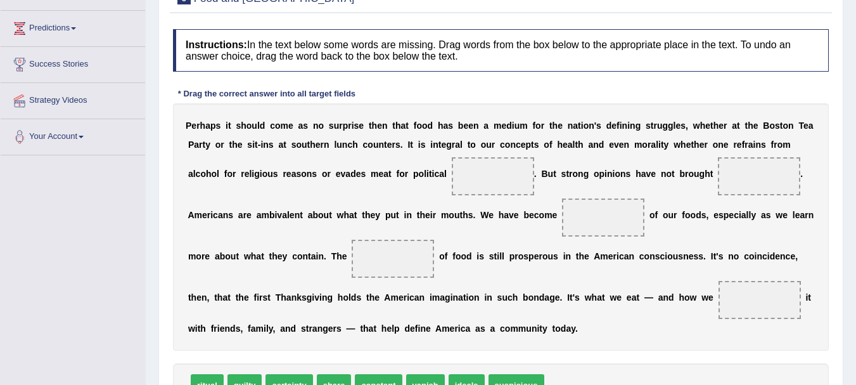
scroll to position [177, 0]
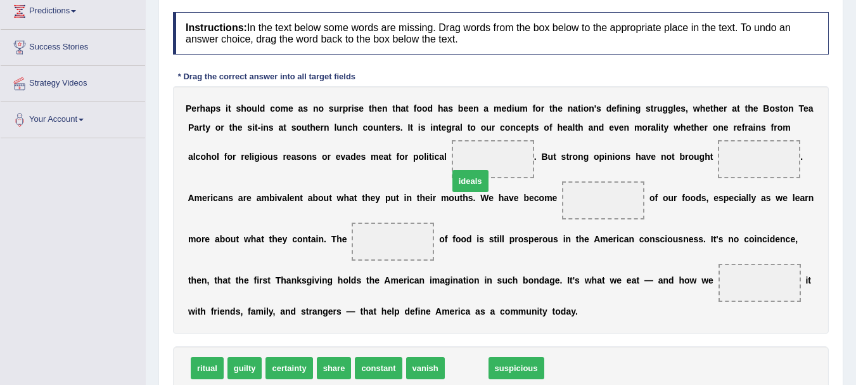
drag, startPoint x: 470, startPoint y: 368, endPoint x: 476, endPoint y: 181, distance: 187.6
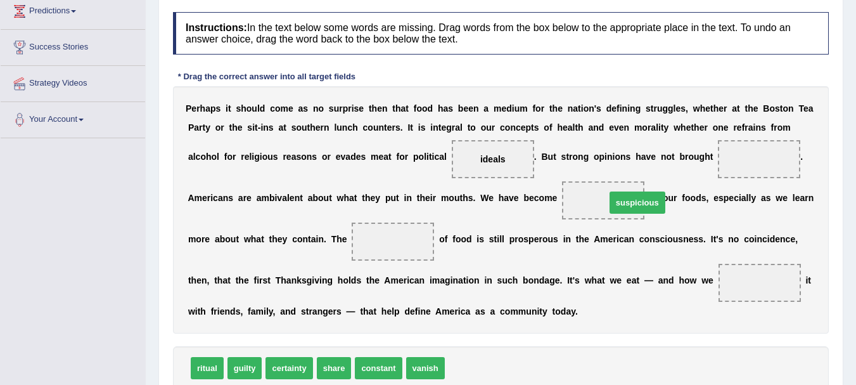
drag, startPoint x: 483, startPoint y: 361, endPoint x: 627, endPoint y: 203, distance: 213.9
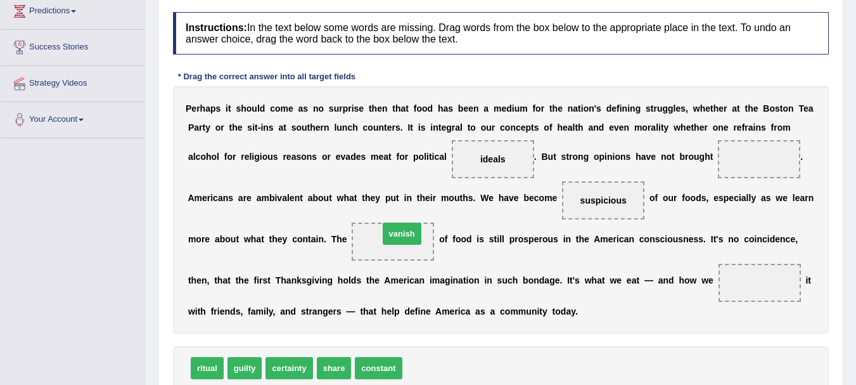
drag, startPoint x: 421, startPoint y: 375, endPoint x: 397, endPoint y: 241, distance: 136.4
drag, startPoint x: 204, startPoint y: 369, endPoint x: 761, endPoint y: 308, distance: 560.3
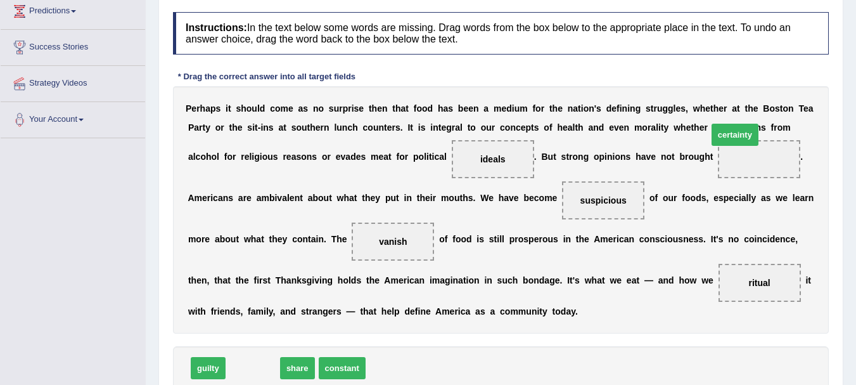
drag, startPoint x: 255, startPoint y: 370, endPoint x: 750, endPoint y: 154, distance: 539.4
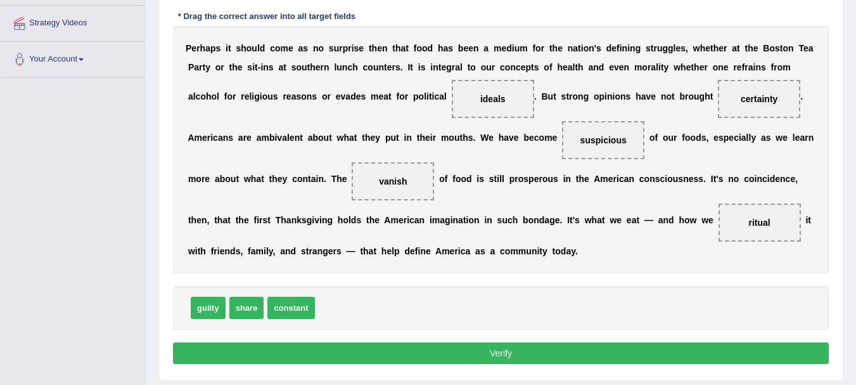
scroll to position [281, 0]
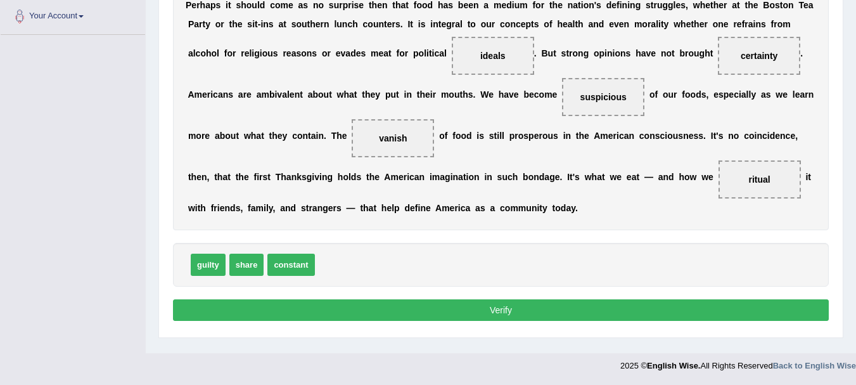
click at [628, 318] on button "Verify" at bounding box center [501, 310] width 656 height 22
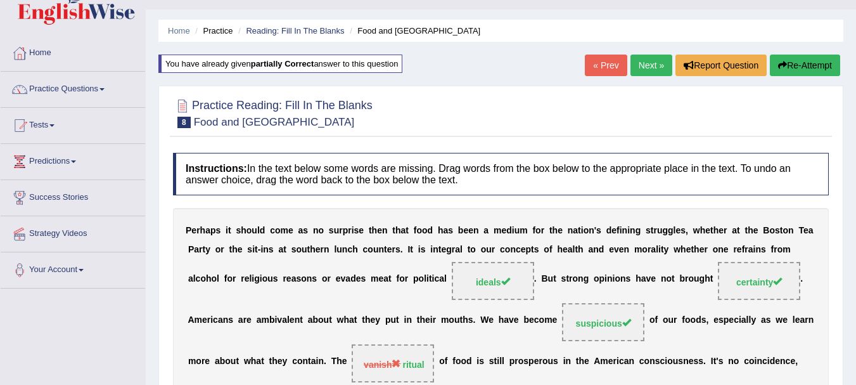
scroll to position [19, 0]
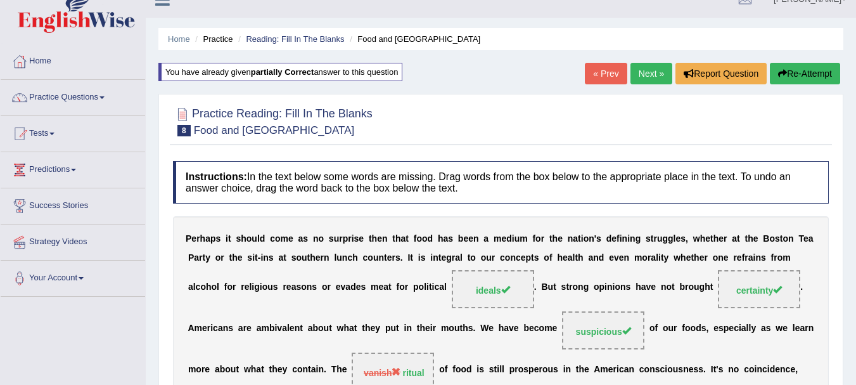
click at [808, 69] on button "Re-Attempt" at bounding box center [805, 74] width 70 height 22
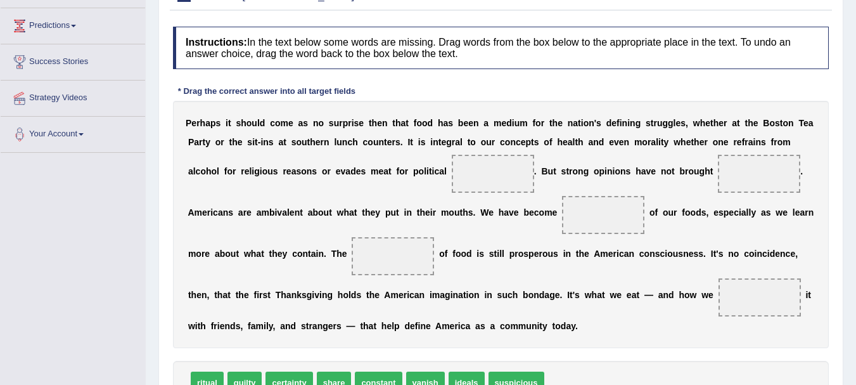
scroll to position [214, 0]
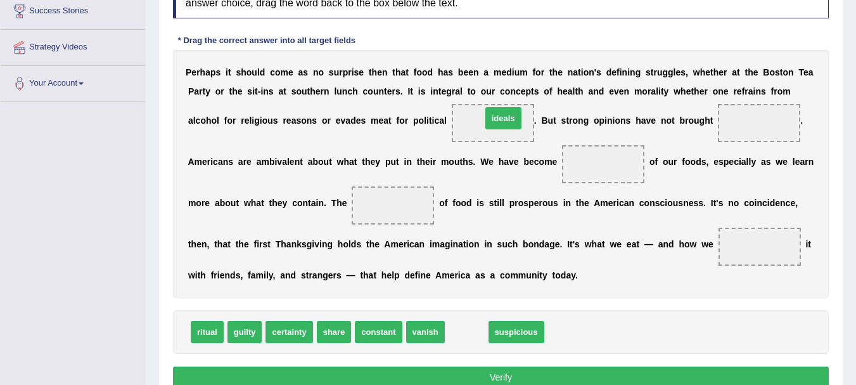
drag, startPoint x: 470, startPoint y: 337, endPoint x: 505, endPoint y: 119, distance: 220.7
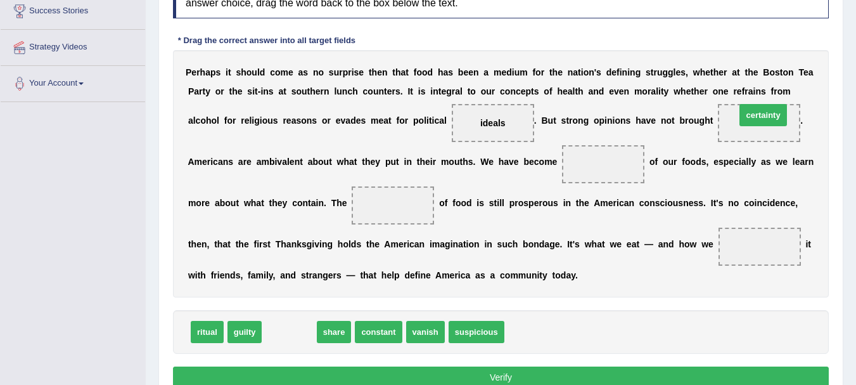
drag, startPoint x: 281, startPoint y: 336, endPoint x: 754, endPoint y: 120, distance: 520.0
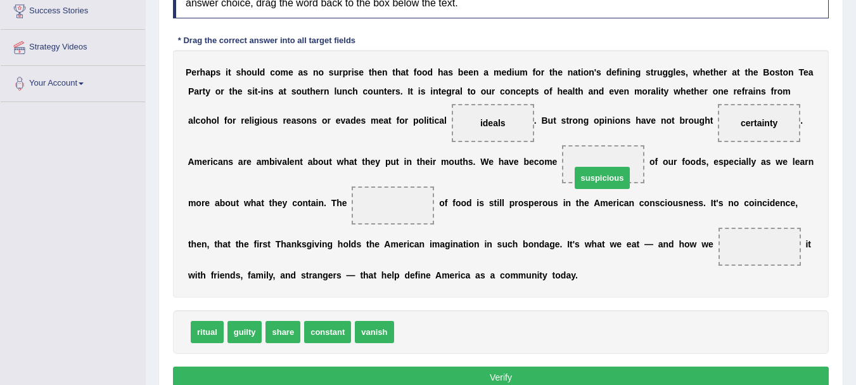
drag, startPoint x: 407, startPoint y: 331, endPoint x: 584, endPoint y: 175, distance: 236.1
drag, startPoint x: 363, startPoint y: 335, endPoint x: 367, endPoint y: 328, distance: 8.3
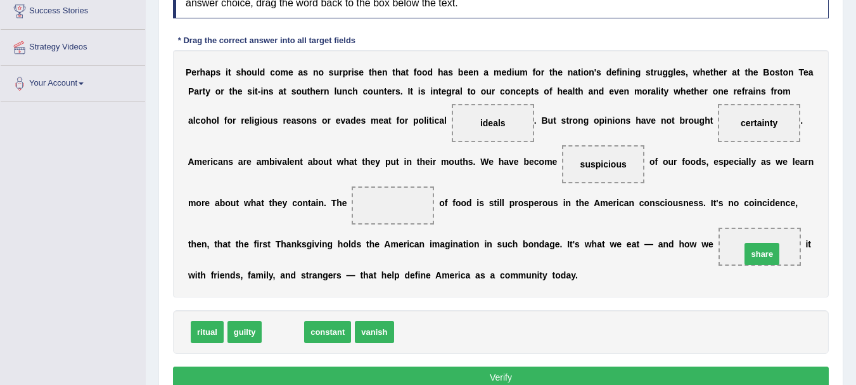
drag, startPoint x: 291, startPoint y: 333, endPoint x: 732, endPoint y: 255, distance: 447.8
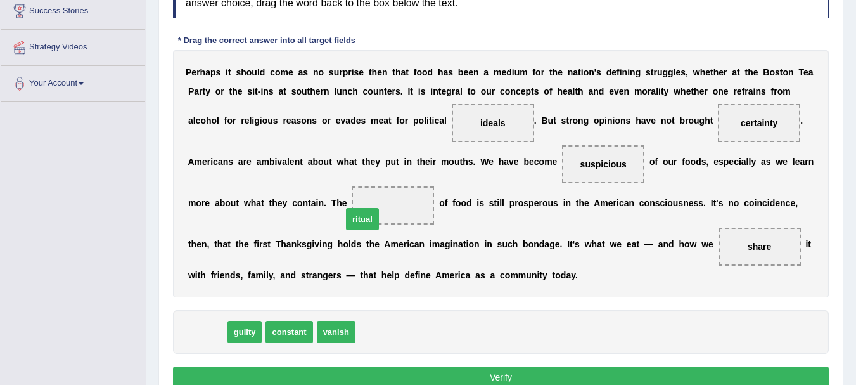
drag, startPoint x: 194, startPoint y: 342, endPoint x: 370, endPoint y: 213, distance: 218.1
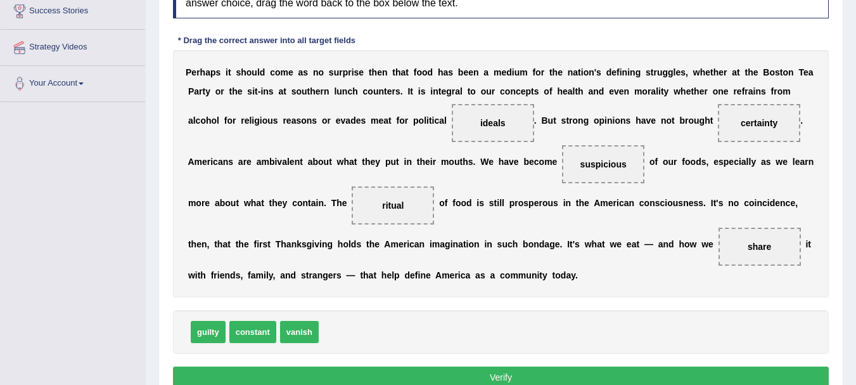
click at [499, 373] on button "Verify" at bounding box center [501, 377] width 656 height 22
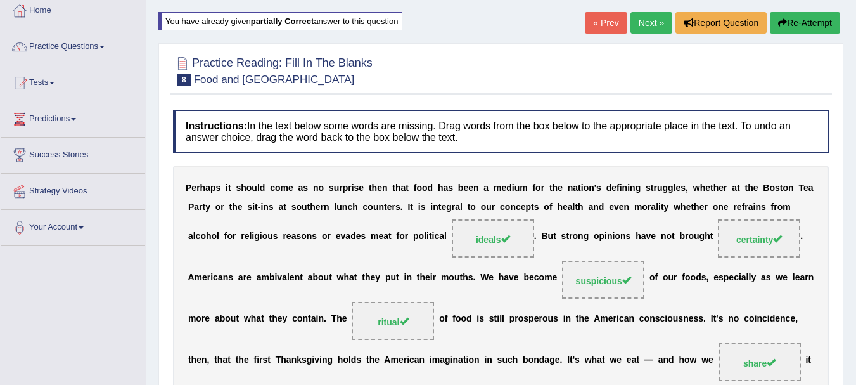
scroll to position [0, 0]
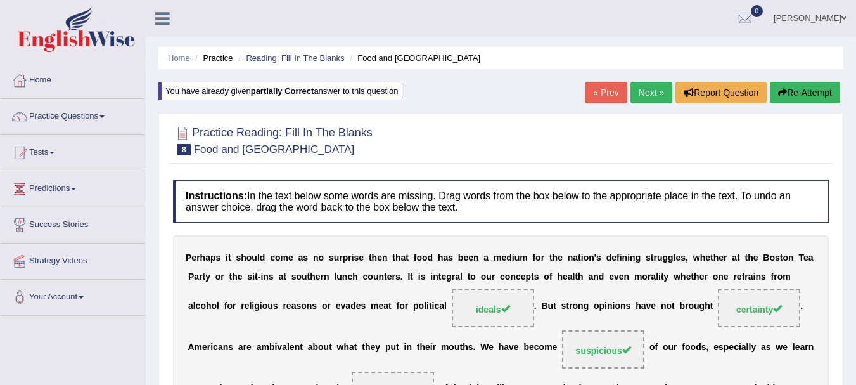
click at [652, 82] on link "Next »" at bounding box center [651, 93] width 42 height 22
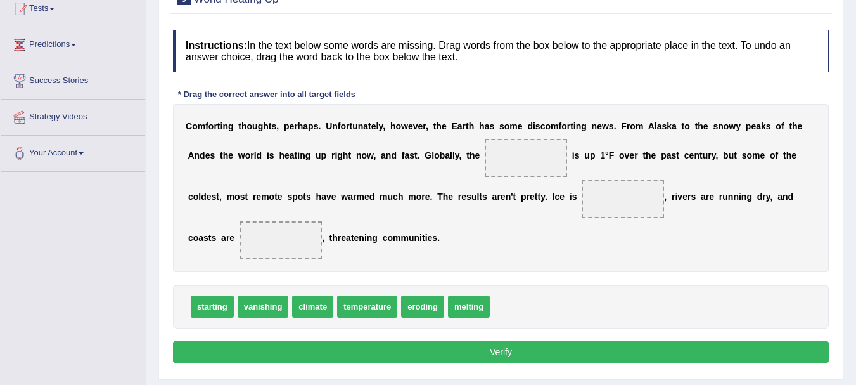
scroll to position [169, 0]
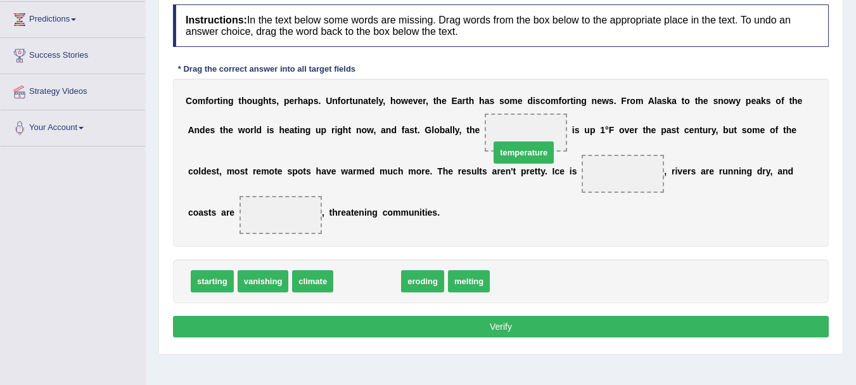
drag, startPoint x: 369, startPoint y: 282, endPoint x: 526, endPoint y: 141, distance: 210.9
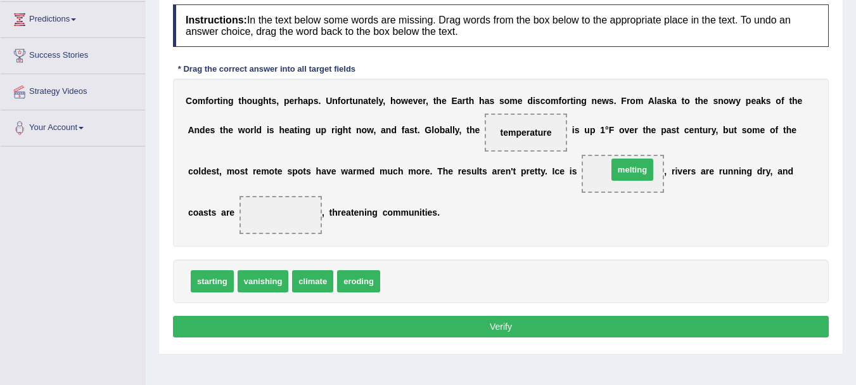
drag, startPoint x: 393, startPoint y: 281, endPoint x: 620, endPoint y: 170, distance: 253.3
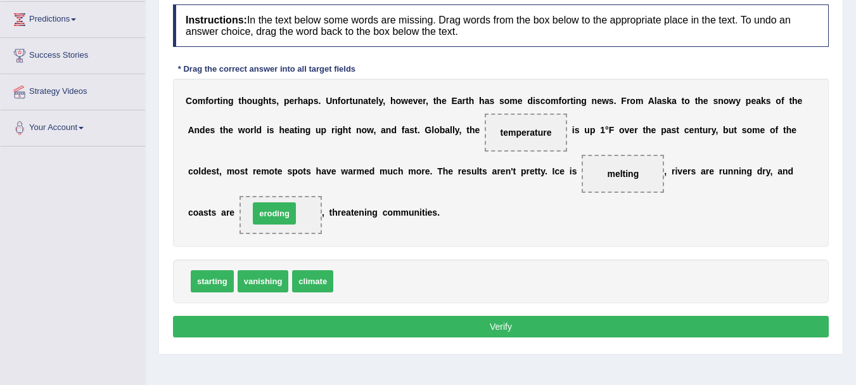
drag, startPoint x: 355, startPoint y: 287, endPoint x: 271, endPoint y: 219, distance: 108.2
click at [501, 329] on button "Verify" at bounding box center [501, 327] width 656 height 22
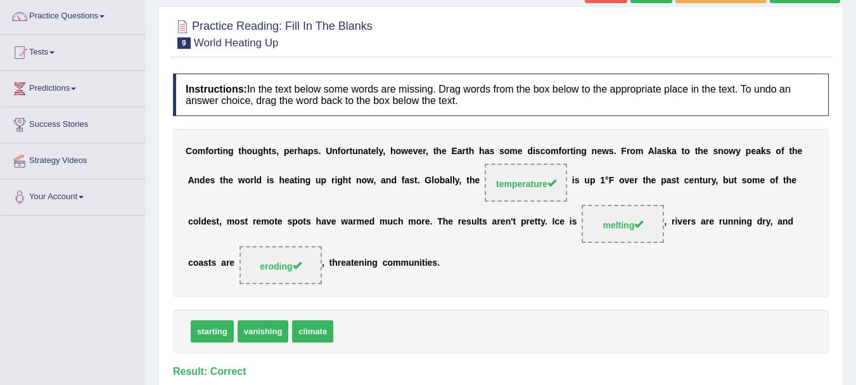
scroll to position [0, 0]
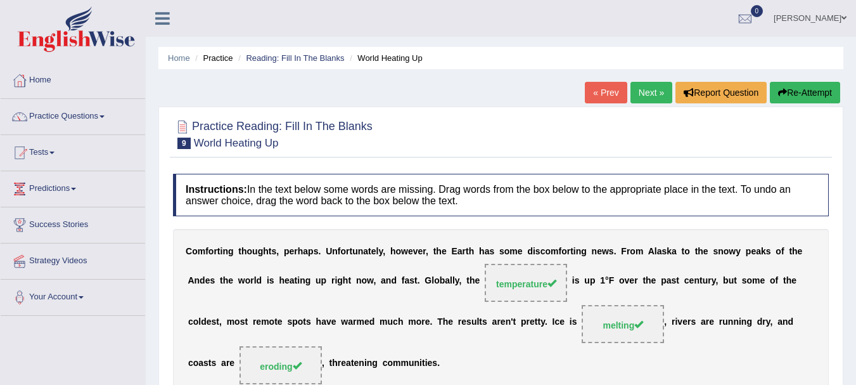
click at [646, 87] on link "Next »" at bounding box center [651, 93] width 42 height 22
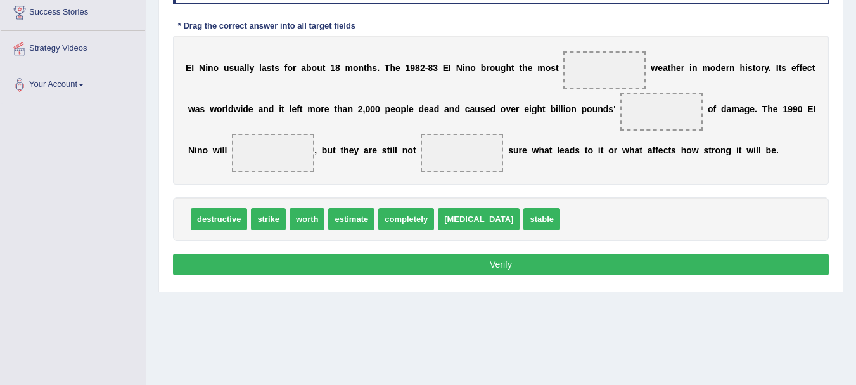
scroll to position [205, 0]
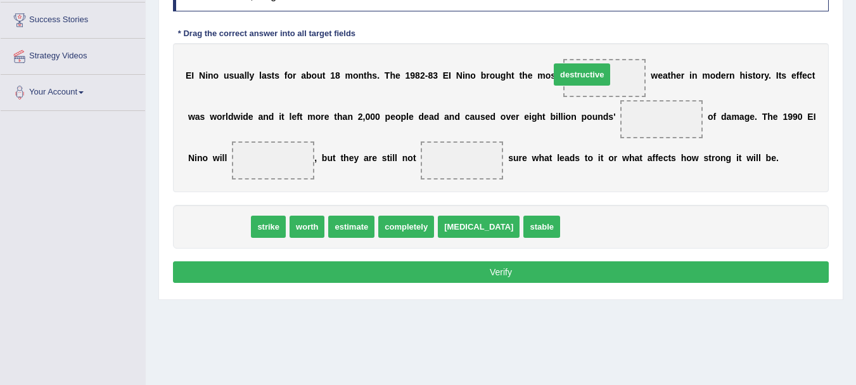
drag, startPoint x: 202, startPoint y: 229, endPoint x: 565, endPoint y: 79, distance: 392.9
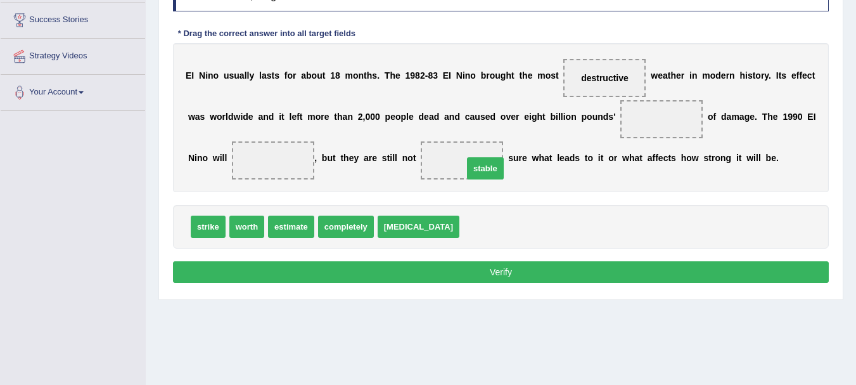
drag, startPoint x: 449, startPoint y: 226, endPoint x: 454, endPoint y: 165, distance: 60.4
drag, startPoint x: 453, startPoint y: 158, endPoint x: 430, endPoint y: 229, distance: 74.5
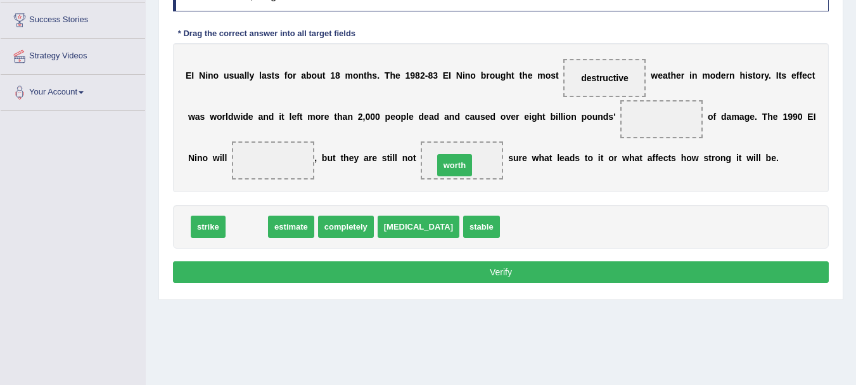
drag, startPoint x: 257, startPoint y: 222, endPoint x: 465, endPoint y: 161, distance: 216.7
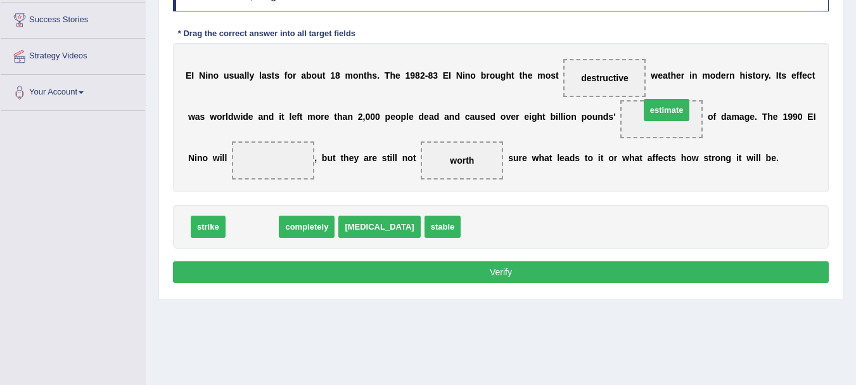
drag, startPoint x: 256, startPoint y: 233, endPoint x: 672, endPoint y: 119, distance: 431.0
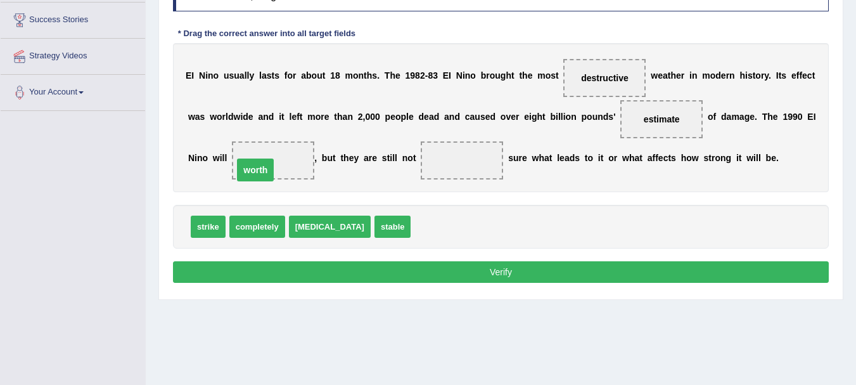
drag, startPoint x: 463, startPoint y: 161, endPoint x: 257, endPoint y: 170, distance: 206.8
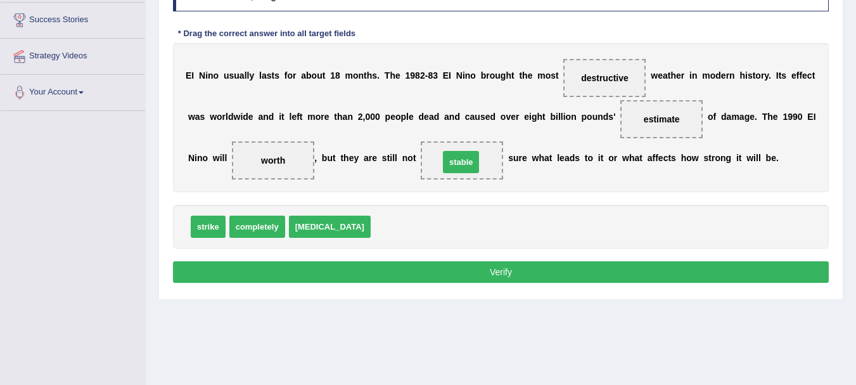
drag, startPoint x: 359, startPoint y: 228, endPoint x: 428, endPoint y: 163, distance: 94.1
drag, startPoint x: 480, startPoint y: 272, endPoint x: 471, endPoint y: 253, distance: 21.3
click at [478, 268] on button "Verify" at bounding box center [501, 272] width 656 height 22
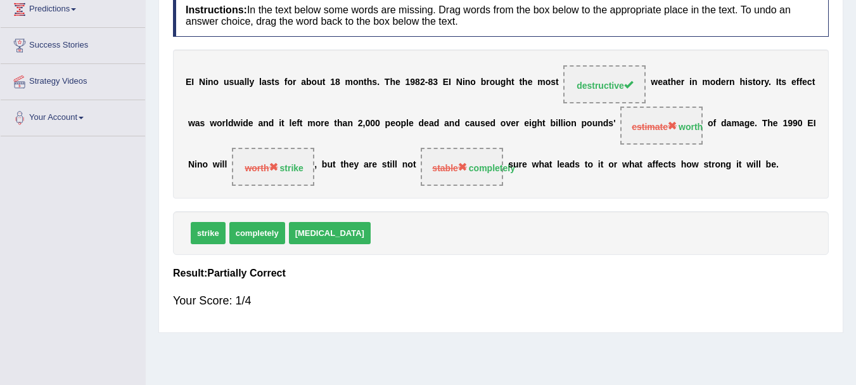
scroll to position [70, 0]
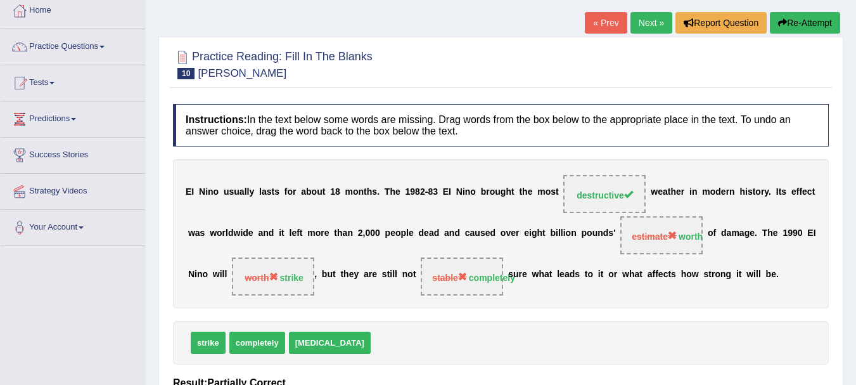
click at [821, 18] on button "Re-Attempt" at bounding box center [805, 23] width 70 height 22
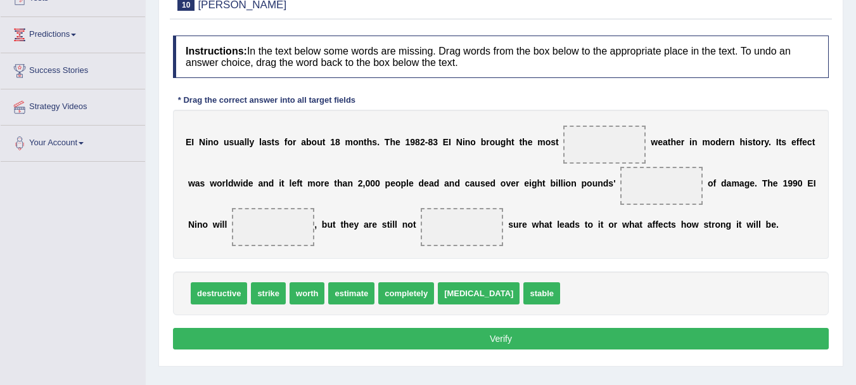
scroll to position [171, 0]
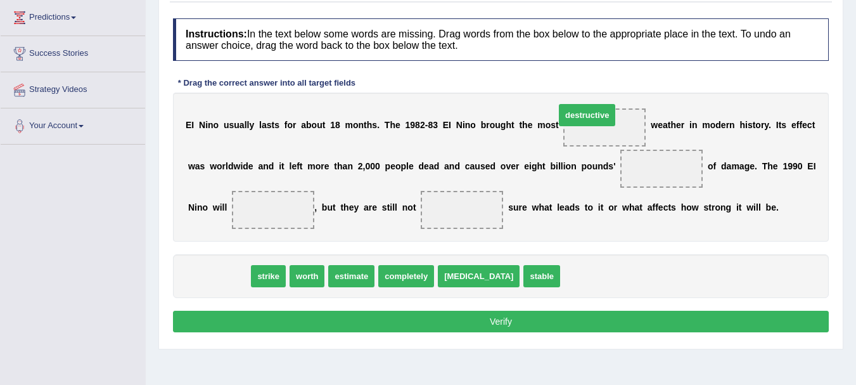
drag, startPoint x: 208, startPoint y: 278, endPoint x: 576, endPoint y: 117, distance: 401.8
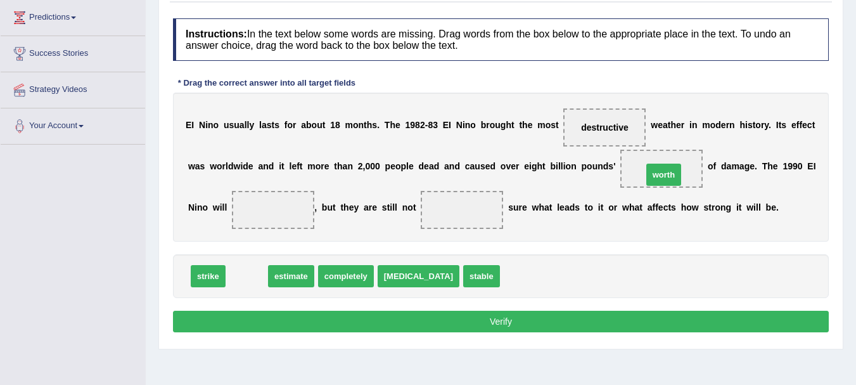
drag, startPoint x: 239, startPoint y: 281, endPoint x: 656, endPoint y: 180, distance: 429.1
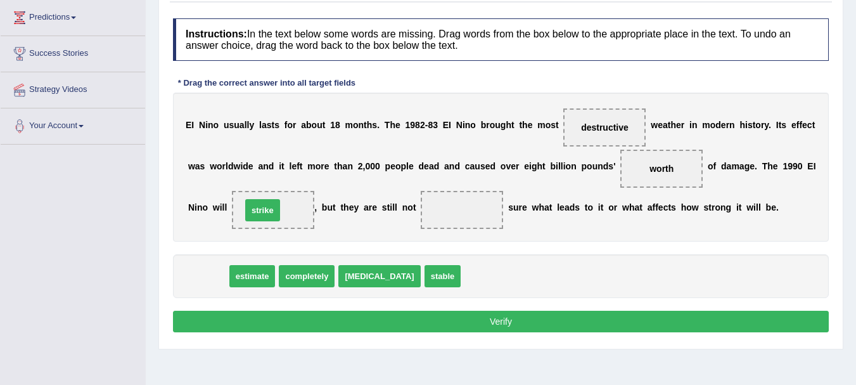
drag, startPoint x: 210, startPoint y: 277, endPoint x: 264, endPoint y: 212, distance: 84.1
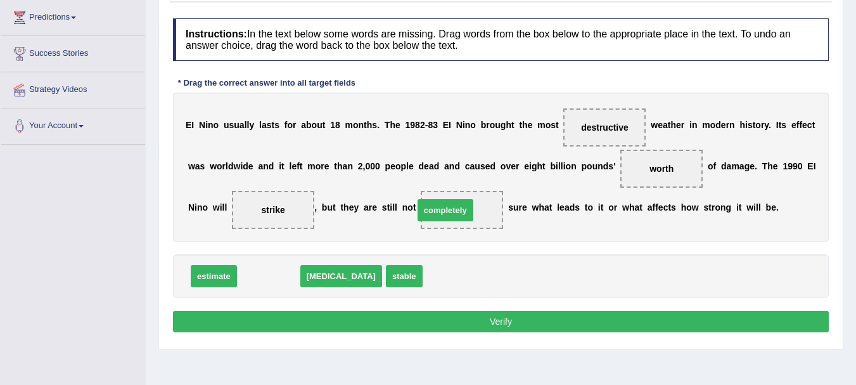
drag, startPoint x: 274, startPoint y: 272, endPoint x: 451, endPoint y: 206, distance: 188.7
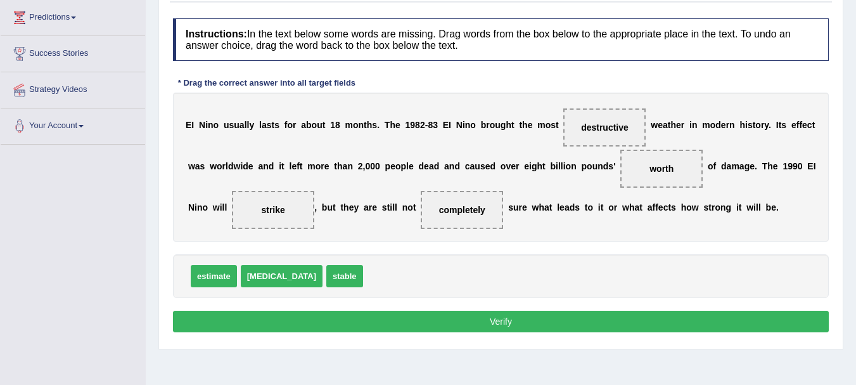
click at [525, 322] on button "Verify" at bounding box center [501, 321] width 656 height 22
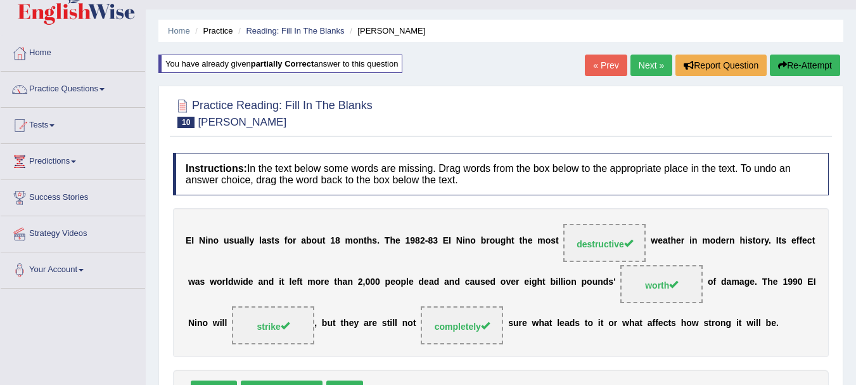
scroll to position [0, 0]
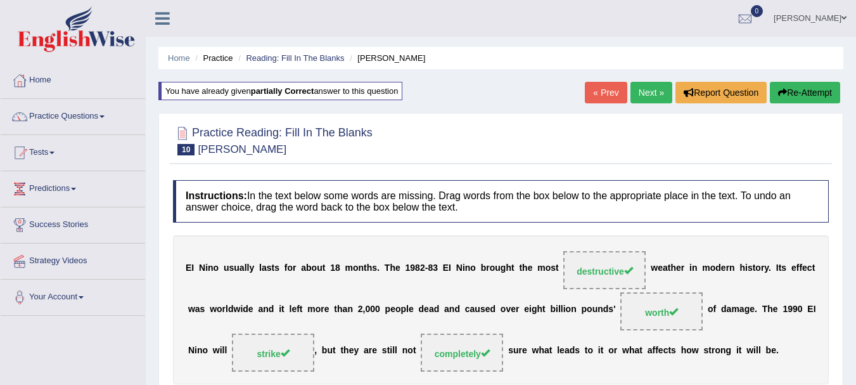
click at [655, 94] on link "Next »" at bounding box center [651, 93] width 42 height 22
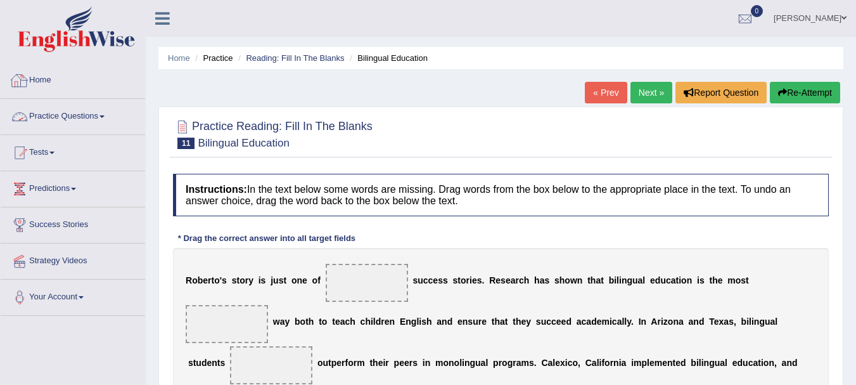
click at [87, 116] on link "Practice Questions" at bounding box center [73, 115] width 144 height 32
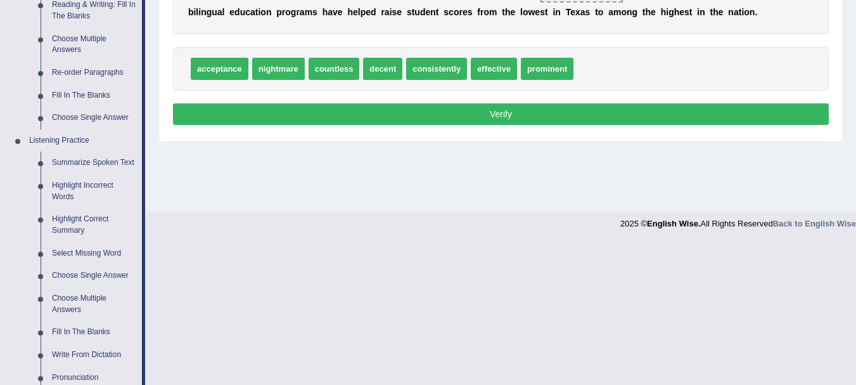
scroll to position [439, 0]
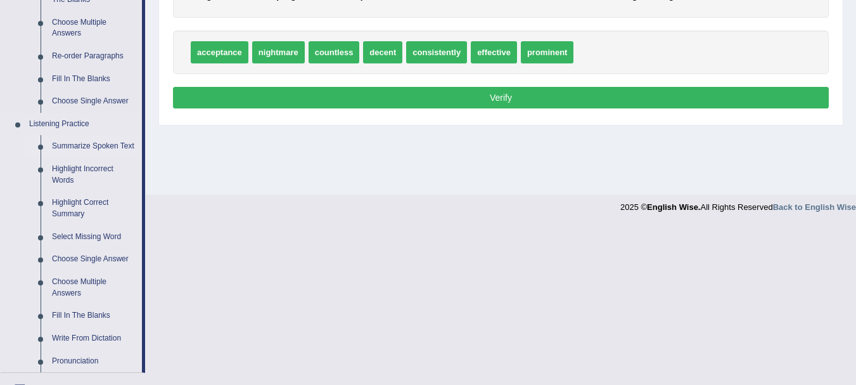
click at [101, 146] on link "Summarize Spoken Text" at bounding box center [94, 146] width 96 height 23
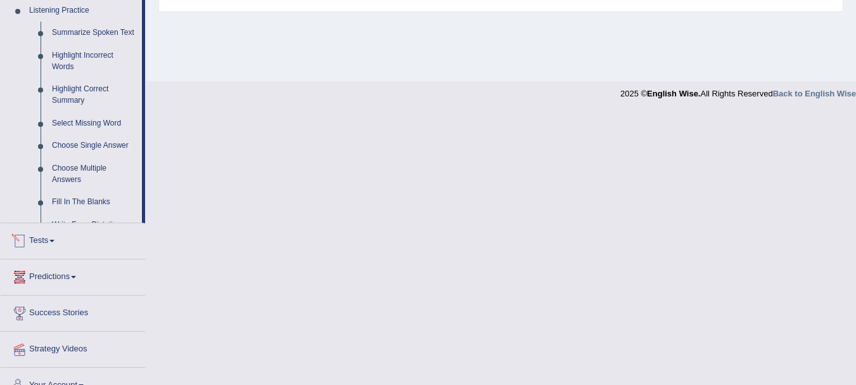
scroll to position [458, 0]
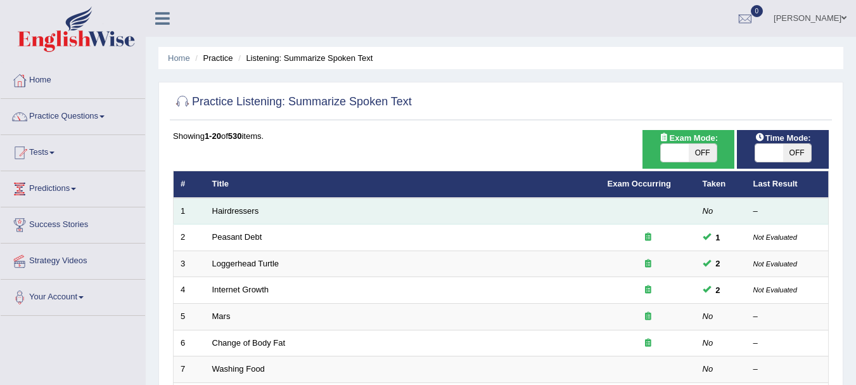
click at [246, 217] on td "Hairdressers" at bounding box center [402, 211] width 395 height 27
click at [236, 215] on link "Hairdressers" at bounding box center [235, 211] width 47 height 10
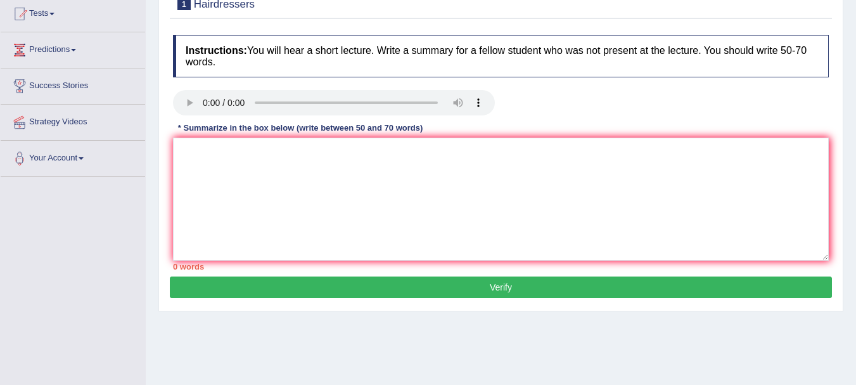
scroll to position [144, 0]
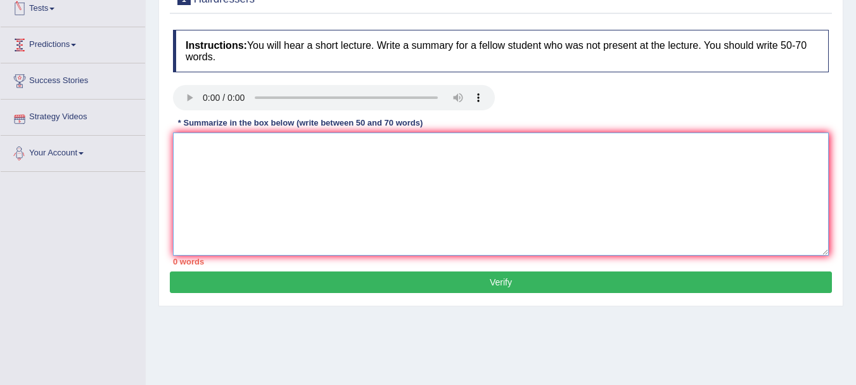
click at [262, 164] on textarea at bounding box center [501, 193] width 656 height 123
click at [367, 194] on textarea at bounding box center [501, 193] width 656 height 123
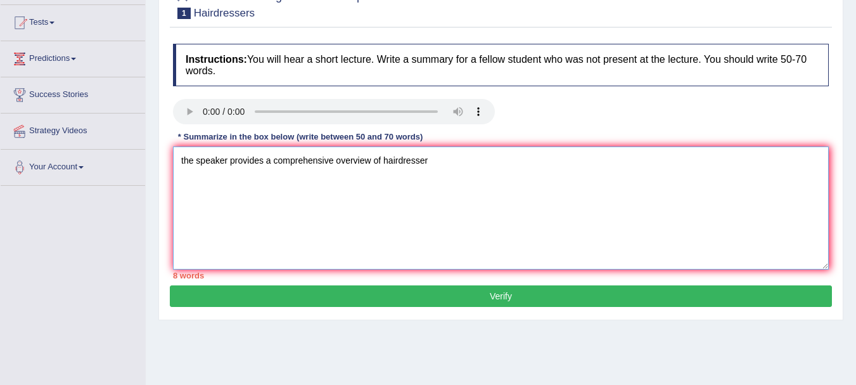
scroll to position [118, 0]
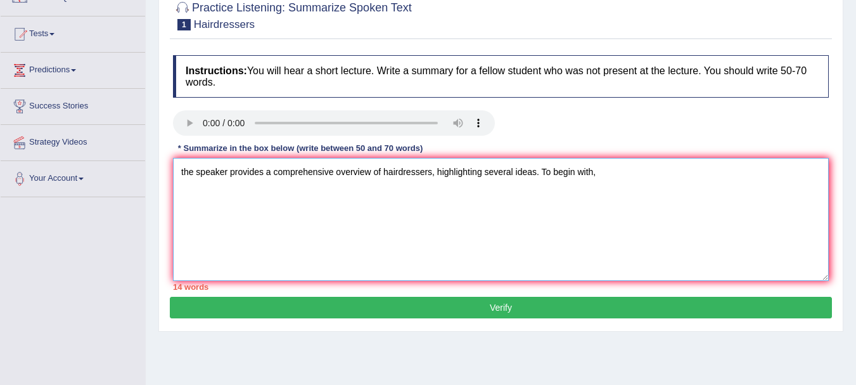
click at [185, 171] on textarea "the speaker provides a comprehensive overview of hairdressers, highlighting sev…" at bounding box center [501, 219] width 656 height 123
click at [605, 172] on textarea "The speaker provides a comprehensive overview of hairdressers, highlighting sev…" at bounding box center [501, 219] width 656 height 123
click at [267, 171] on textarea "The speaker provides a comprehensive overview of hairdressers, highlighting sev…" at bounding box center [501, 219] width 656 height 123
click at [668, 170] on textarea "The speaker provided a comprehensive overview of hairdressers, highlighting sev…" at bounding box center [501, 219] width 656 height 123
click at [224, 191] on textarea "The speaker provided a comprehensive overview of hairdressers, highlighting sev…" at bounding box center [501, 219] width 656 height 123
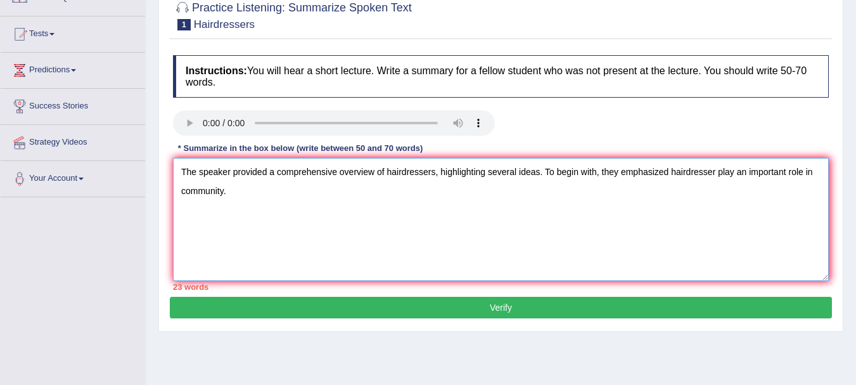
click at [227, 191] on textarea "The speaker provided a comprehensive overview of hairdressers, highlighting sev…" at bounding box center [501, 219] width 656 height 123
click at [734, 170] on textarea "The speaker provided a comprehensive overview of hairdressers, highlighting sev…" at bounding box center [501, 219] width 656 height 123
click at [814, 170] on textarea "The speaker provided a comprehensive overview of hairdressers, highlighting sev…" at bounding box center [501, 219] width 656 height 123
click at [250, 189] on textarea "The speaker provided a comprehensive overview of hairdressers, highlighting sev…" at bounding box center [501, 219] width 656 height 123
click at [259, 191] on textarea "The speaker provided a comprehensive overview of hairdressers, highlighting sev…" at bounding box center [501, 219] width 656 height 123
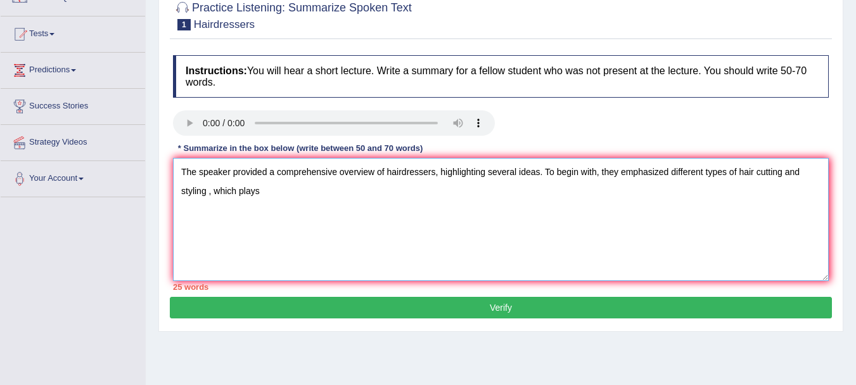
click at [211, 193] on textarea "The speaker provided a comprehensive overview of hairdressers, highlighting sev…" at bounding box center [501, 219] width 656 height 123
click at [263, 191] on textarea "The speaker provided a comprehensive overview of hairdressers, highlighting sev…" at bounding box center [501, 219] width 656 height 123
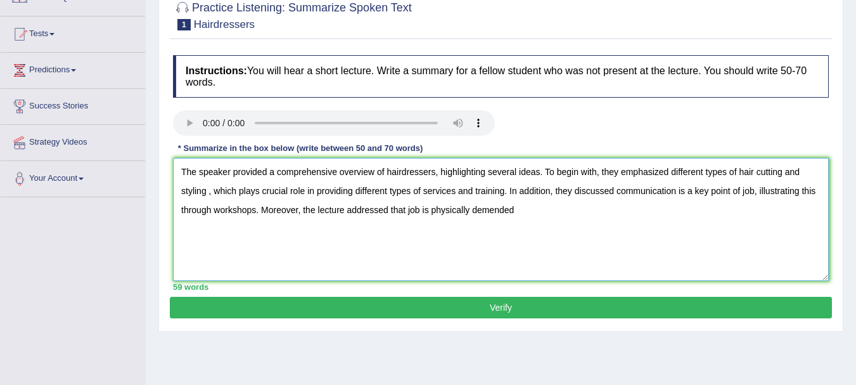
click at [495, 211] on textarea "The speaker provided a comprehensive overview of hairdressers, highlighting sev…" at bounding box center [501, 219] width 656 height 123
click at [514, 205] on textarea "The speaker provided a comprehensive overview of hairdressers, highlighting sev…" at bounding box center [501, 219] width 656 height 123
click at [553, 208] on textarea "The speaker provided a comprehensive overview of hairdressers, highlighting sev…" at bounding box center [501, 219] width 656 height 123
click at [525, 213] on textarea "The speaker provided a comprehensive overview of hairdressers, highlighting sev…" at bounding box center [501, 219] width 656 height 123
click at [789, 210] on textarea "The speaker provided a comprehensive overview of hairdressers, highlighting sev…" at bounding box center [501, 219] width 656 height 123
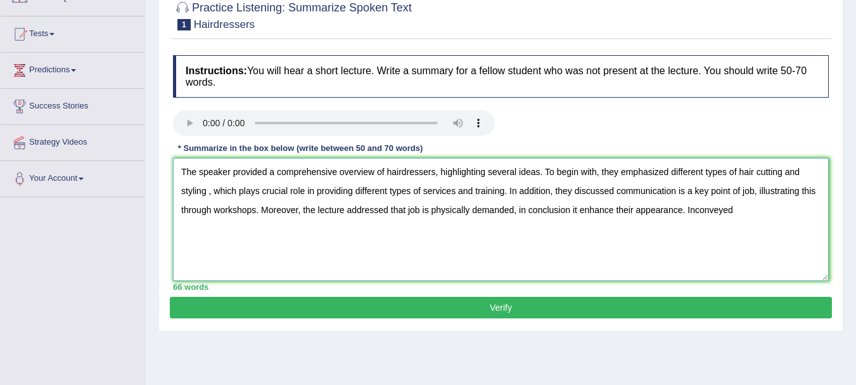
click at [736, 212] on textarea "The speaker provided a comprehensive overview of hairdressers, highlighting sev…" at bounding box center [501, 219] width 656 height 123
click at [516, 214] on textarea "The speaker provided a comprehensive overview of hairdressers, highlighting sev…" at bounding box center [501, 219] width 656 height 123
click at [578, 212] on textarea "The speaker provided a comprehensive overview of hairdressers, highlighting sev…" at bounding box center [501, 219] width 656 height 123
click at [761, 212] on textarea "The speaker provided a comprehensive overview of hairdressers, highlighting sev…" at bounding box center [501, 219] width 656 height 123
type textarea "The speaker provided a comprehensive overview of hairdressers, highlighting sev…"
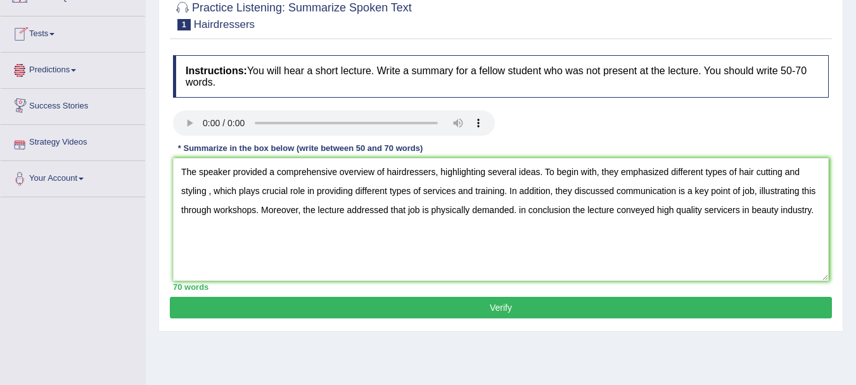
drag, startPoint x: 485, startPoint y: 310, endPoint x: 501, endPoint y: 291, distance: 24.3
click at [486, 309] on button "Verify" at bounding box center [501, 308] width 662 height 22
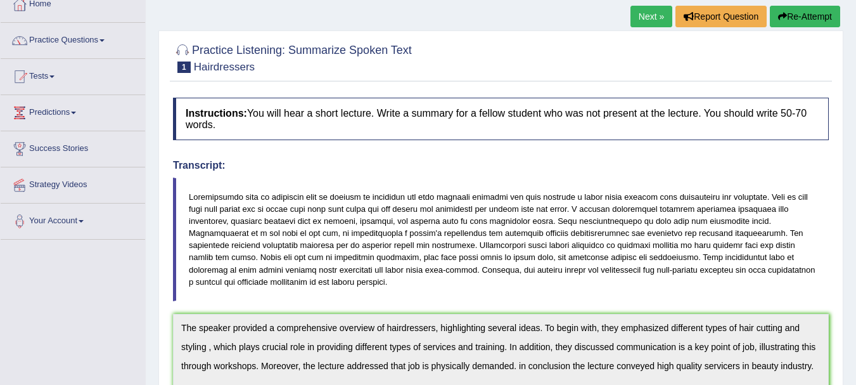
scroll to position [0, 0]
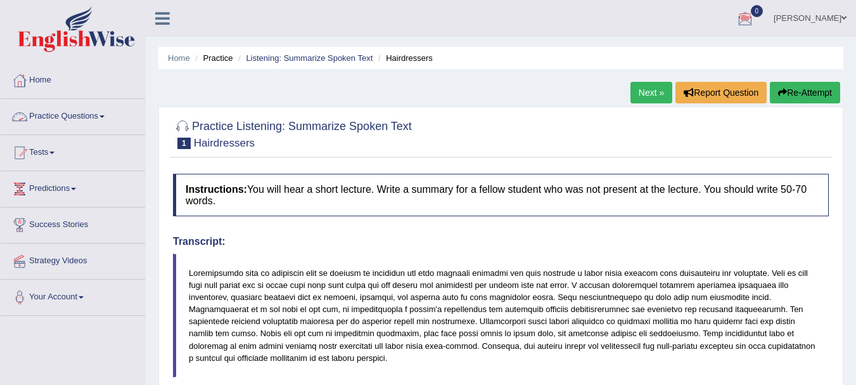
click at [39, 113] on link "Practice Questions" at bounding box center [73, 115] width 144 height 32
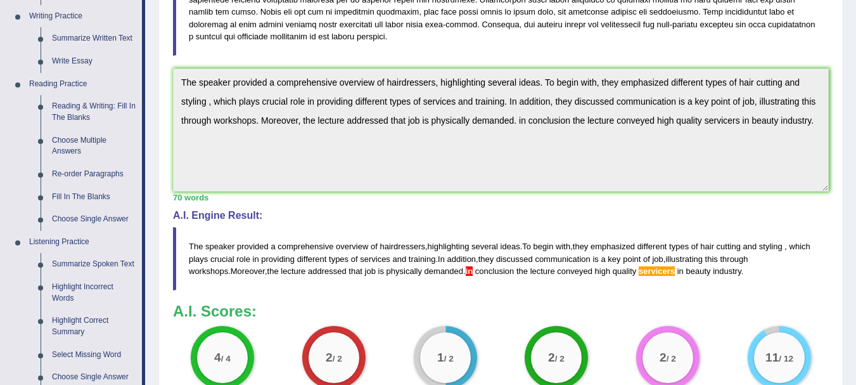
scroll to position [388, 0]
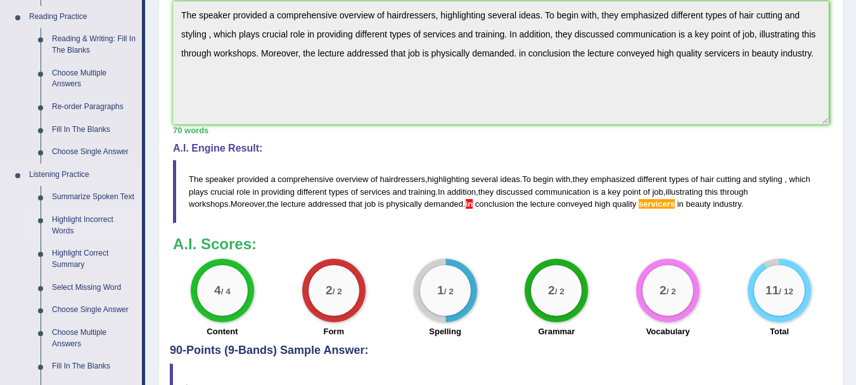
click at [43, 228] on li "Highlight Incorrect Words" at bounding box center [82, 225] width 118 height 34
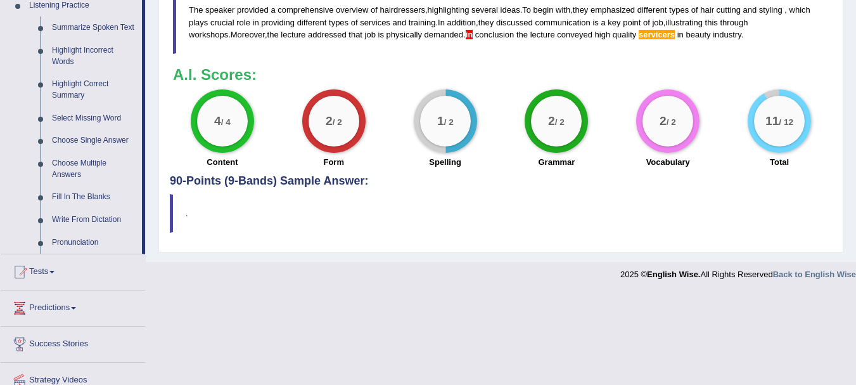
scroll to position [515, 0]
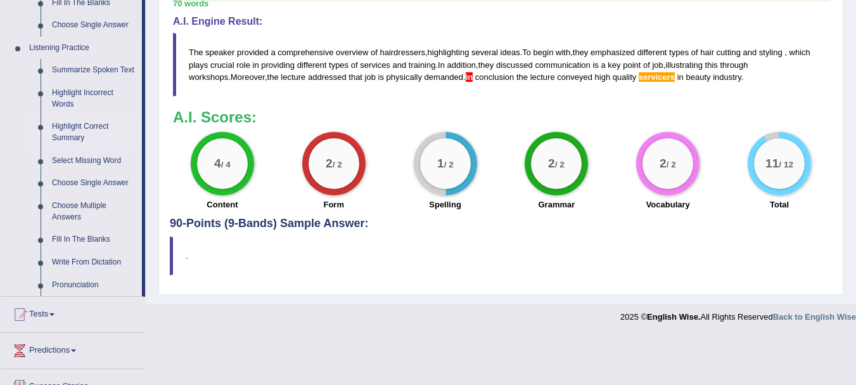
click at [61, 131] on link "Highlight Correct Summary" at bounding box center [94, 132] width 96 height 34
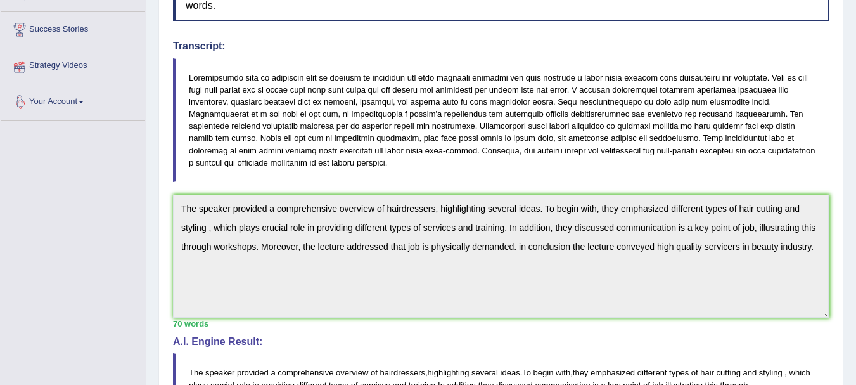
scroll to position [269, 0]
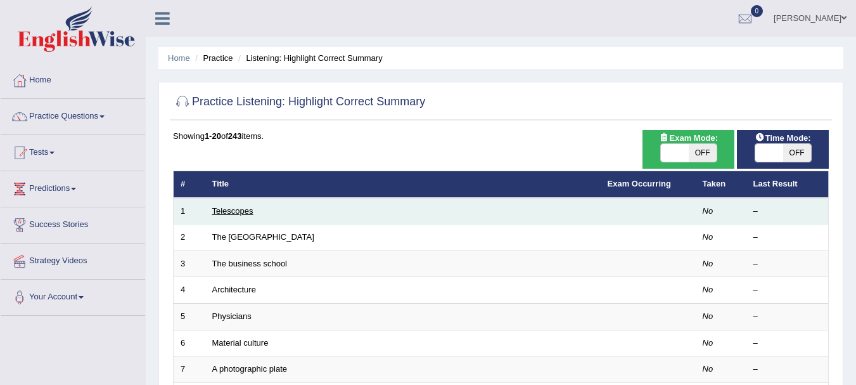
click at [227, 212] on link "Telescopes" at bounding box center [232, 211] width 41 height 10
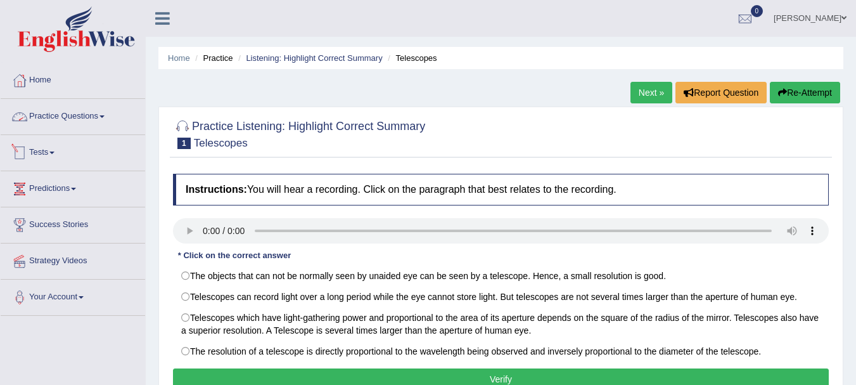
click at [99, 112] on link "Practice Questions" at bounding box center [73, 115] width 144 height 32
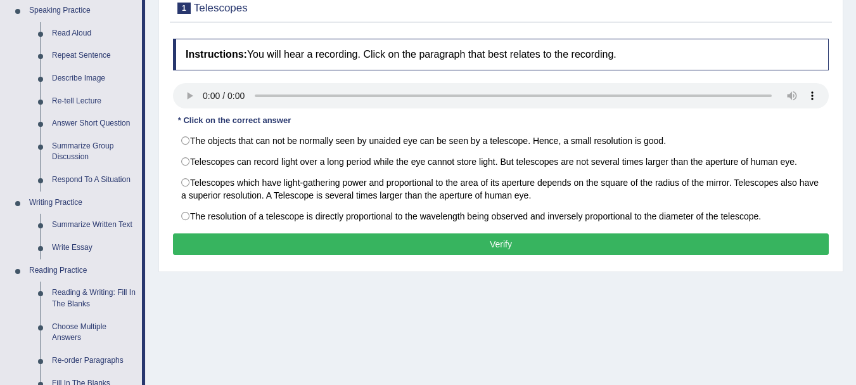
scroll to position [245, 0]
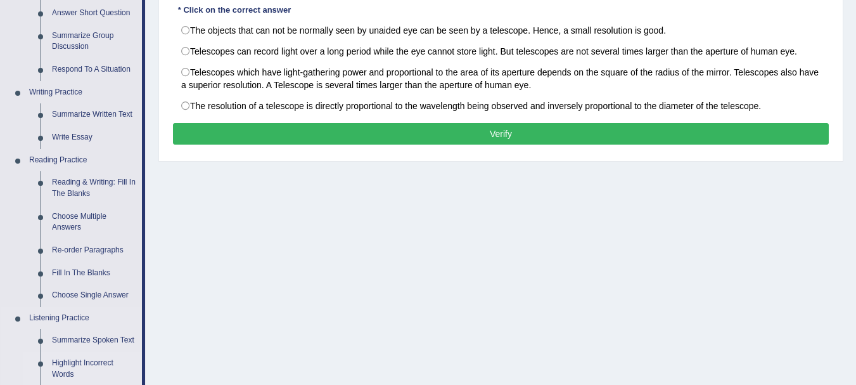
click at [106, 360] on link "Highlight Incorrect Words" at bounding box center [94, 369] width 96 height 34
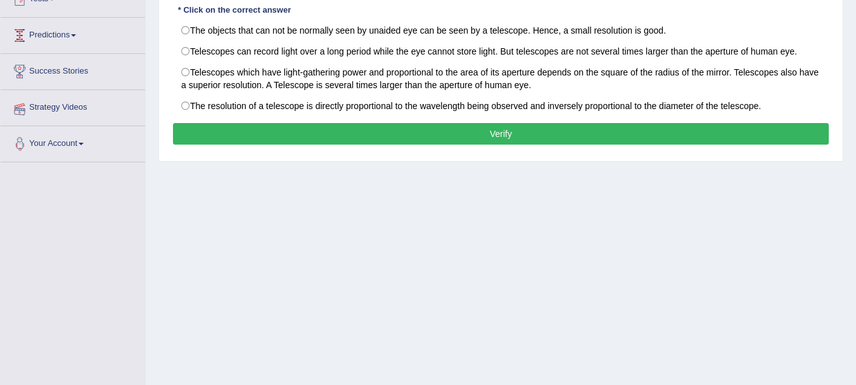
scroll to position [281, 0]
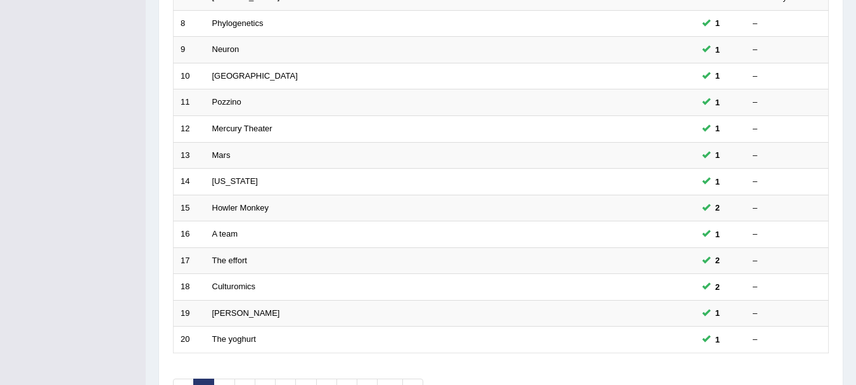
scroll to position [388, 0]
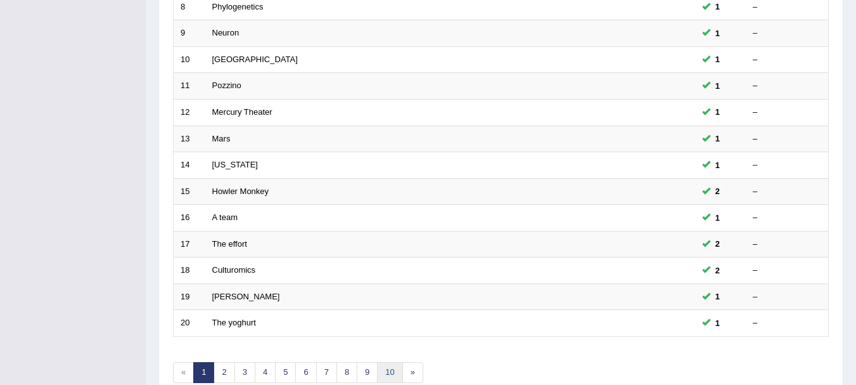
click at [399, 371] on link "10" at bounding box center [389, 372] width 25 height 21
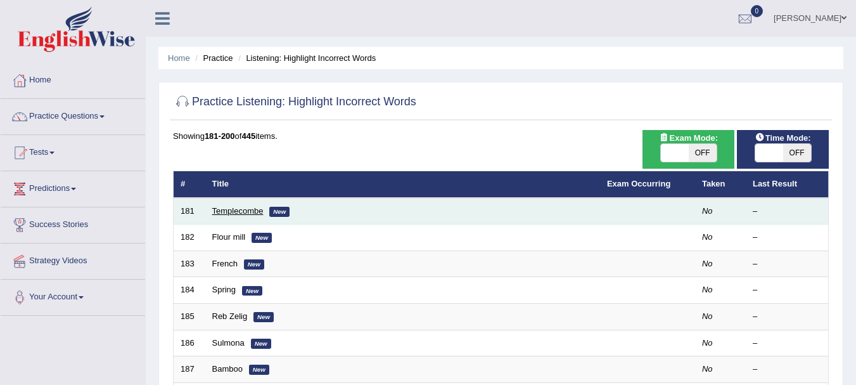
click at [255, 208] on link "Templecombe" at bounding box center [237, 211] width 51 height 10
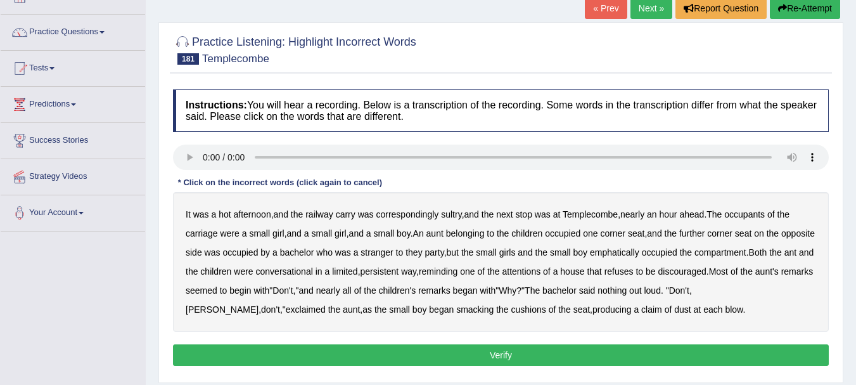
scroll to position [51, 0]
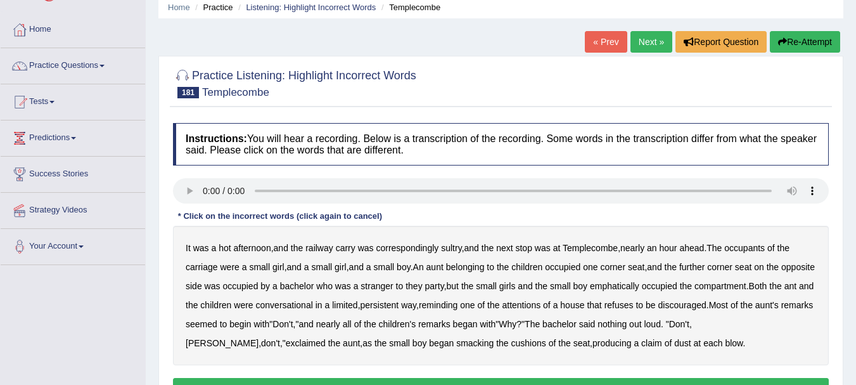
click at [826, 44] on button "Re-Attempt" at bounding box center [805, 42] width 70 height 22
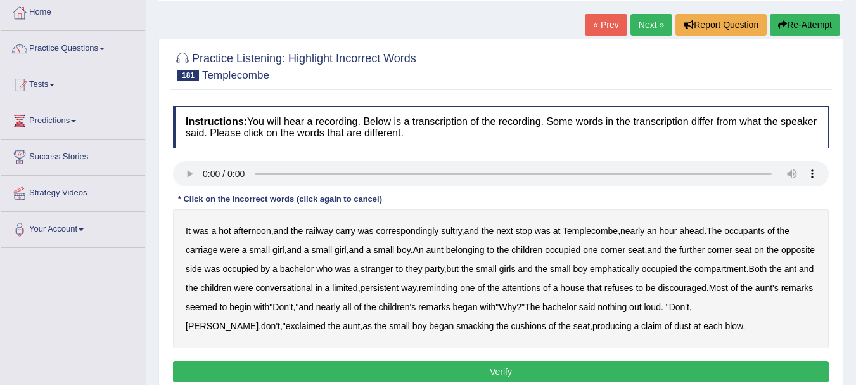
scroll to position [76, 0]
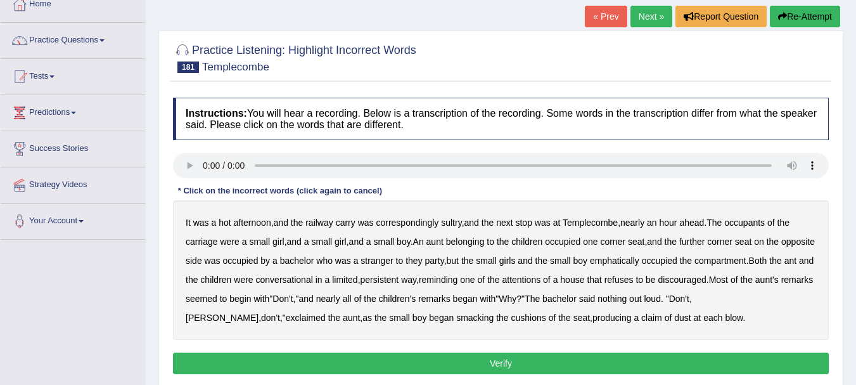
click at [330, 240] on b "small" at bounding box center [321, 241] width 21 height 10
drag, startPoint x: 642, startPoint y: 280, endPoint x: 650, endPoint y: 280, distance: 7.6
click at [601, 280] on b "that" at bounding box center [594, 279] width 15 height 10
click at [641, 314] on b "claim" at bounding box center [651, 317] width 21 height 10
click at [791, 4] on div "Home Practice Listening: Highlight Incorrect Words [PERSON_NAME] « Prev Next » …" at bounding box center [501, 241] width 710 height 634
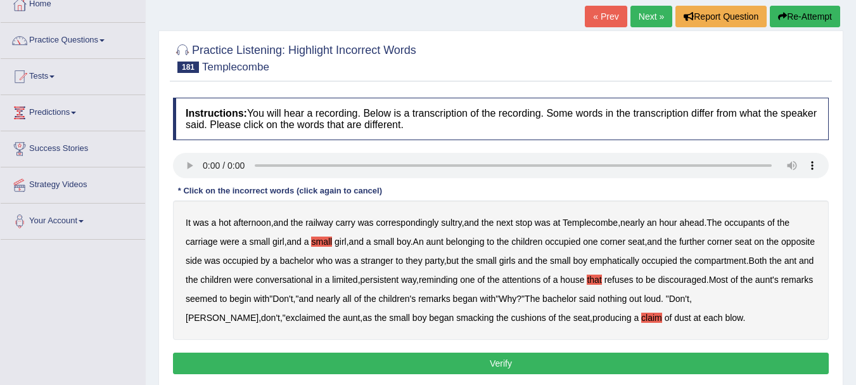
click at [781, 18] on icon "button" at bounding box center [782, 16] width 9 height 9
click at [331, 242] on b "small" at bounding box center [321, 241] width 21 height 10
click at [422, 263] on b "they" at bounding box center [414, 260] width 16 height 10
click at [601, 279] on b "that" at bounding box center [594, 279] width 15 height 10
click at [641, 319] on b "claim" at bounding box center [651, 317] width 21 height 10
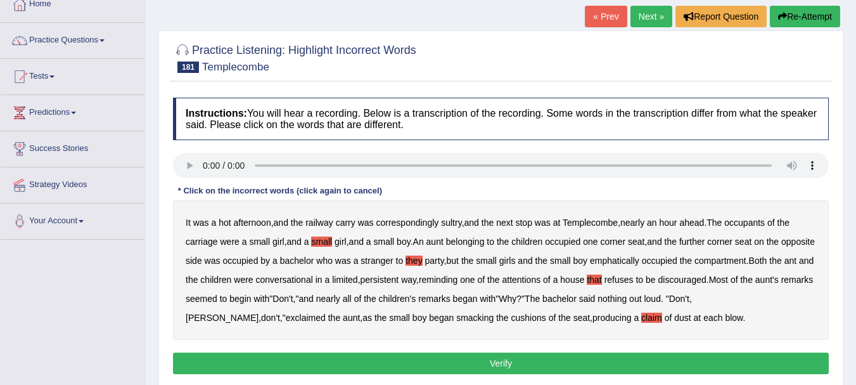
click at [516, 361] on button "Verify" at bounding box center [501, 363] width 656 height 22
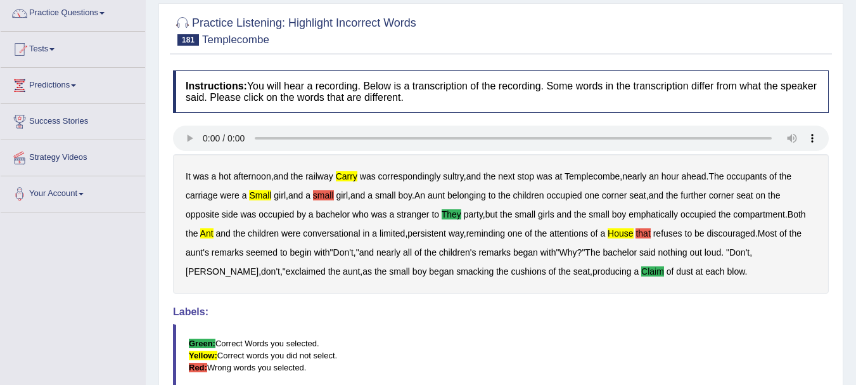
scroll to position [53, 0]
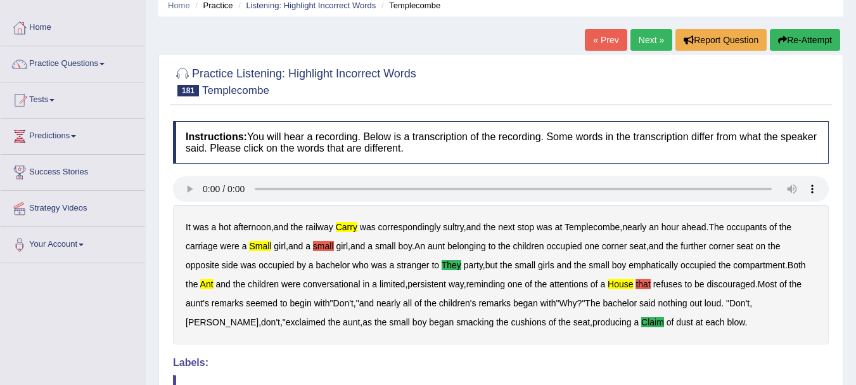
click at [825, 42] on button "Re-Attempt" at bounding box center [805, 40] width 70 height 22
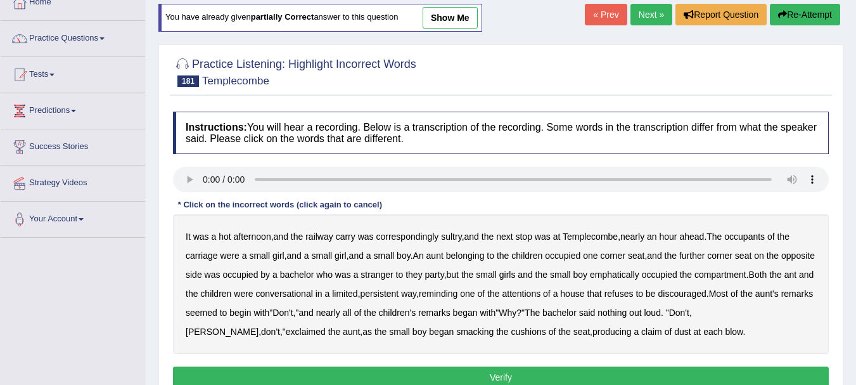
scroll to position [120, 0]
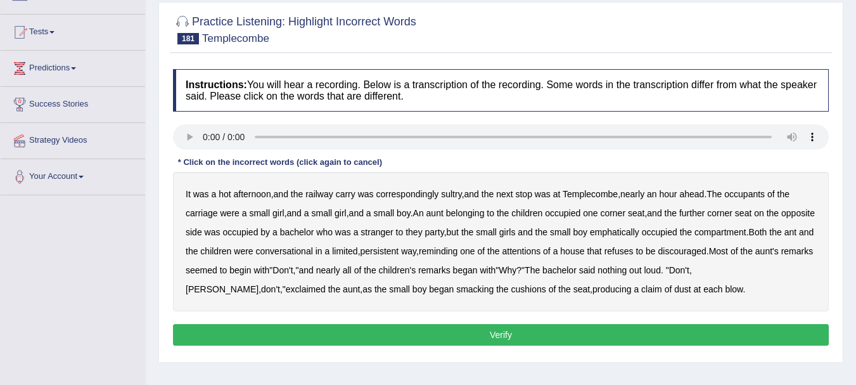
click at [354, 192] on b "carry" at bounding box center [346, 194] width 20 height 10
click at [320, 218] on div "It was a hot afternoon , and the railway carry was correspondingly sultry , and…" at bounding box center [501, 241] width 656 height 139
click at [320, 212] on b "small" at bounding box center [321, 213] width 21 height 10
click at [422, 234] on b "they" at bounding box center [414, 232] width 16 height 10
click at [784, 237] on b "ant" at bounding box center [790, 232] width 12 height 10
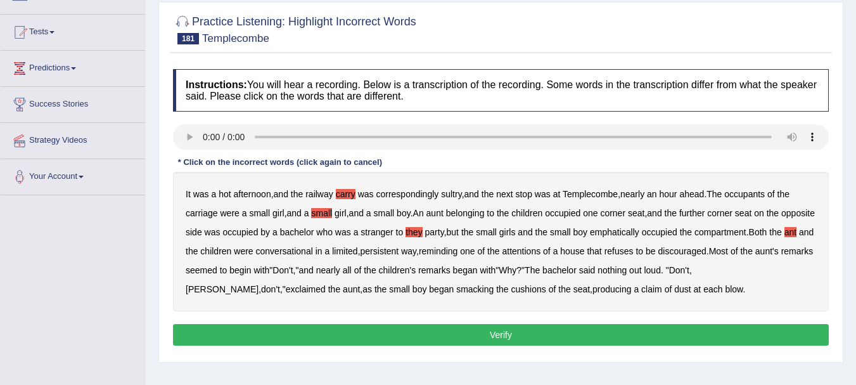
click at [601, 253] on b "that" at bounding box center [594, 251] width 15 height 10
click at [584, 255] on b "house" at bounding box center [572, 251] width 24 height 10
click at [601, 254] on b "that" at bounding box center [594, 251] width 15 height 10
click at [641, 291] on b "claim" at bounding box center [651, 289] width 21 height 10
drag, startPoint x: 509, startPoint y: 339, endPoint x: 509, endPoint y: 332, distance: 7.0
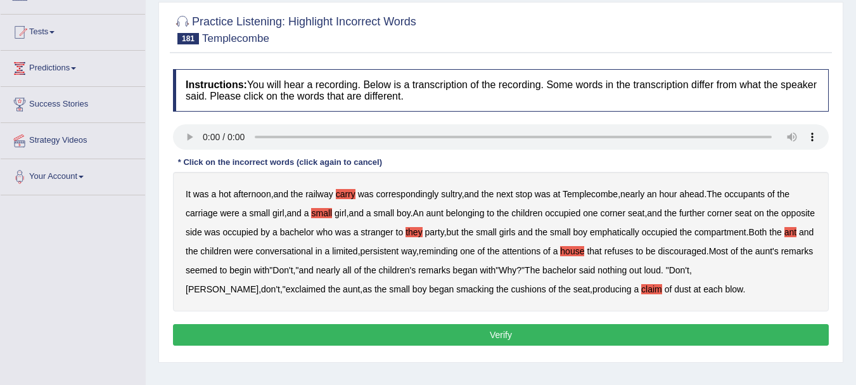
click at [509, 338] on button "Verify" at bounding box center [501, 335] width 656 height 22
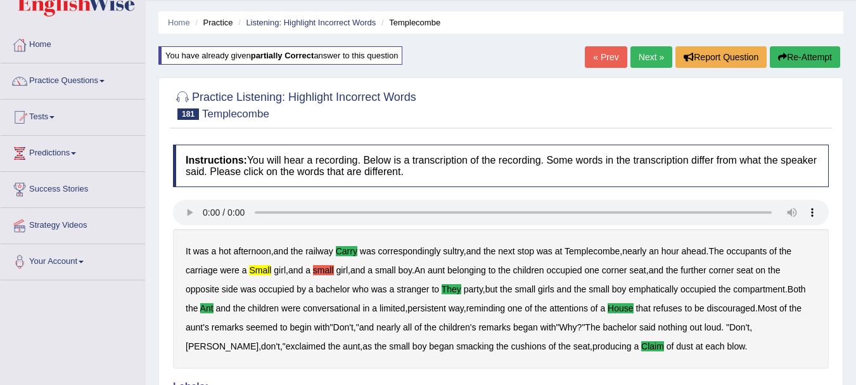
scroll to position [0, 0]
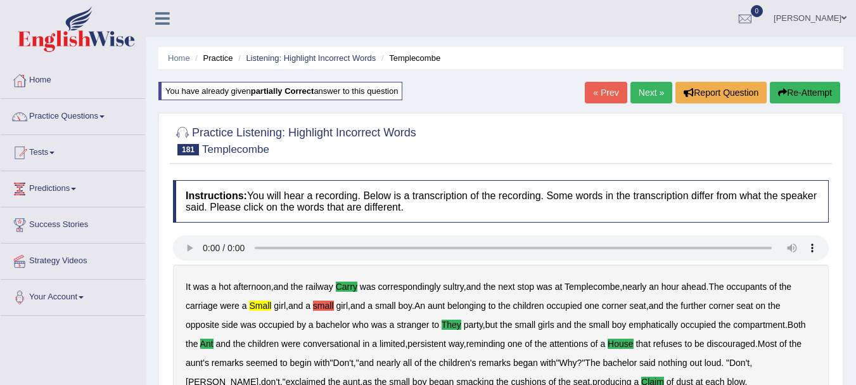
click at [641, 99] on link "Next »" at bounding box center [651, 93] width 42 height 22
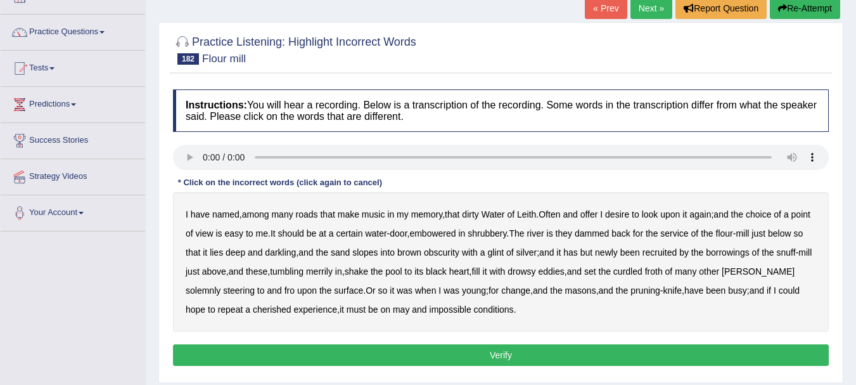
scroll to position [110, 0]
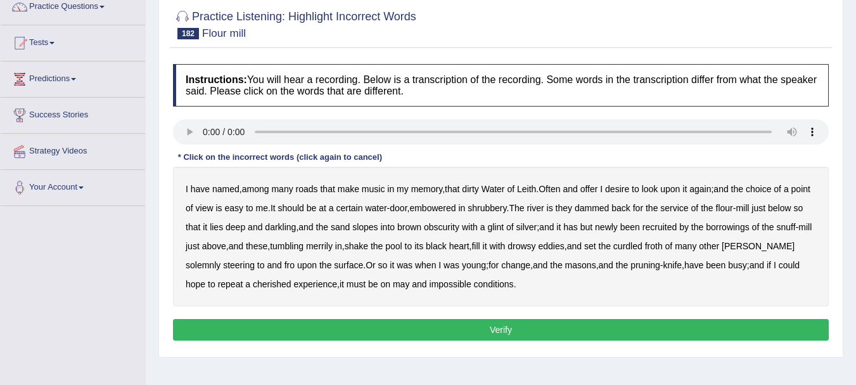
click at [317, 193] on b "roads" at bounding box center [307, 189] width 22 height 10
click at [537, 228] on b "silver" at bounding box center [526, 227] width 21 height 10
